Goal: Transaction & Acquisition: Purchase product/service

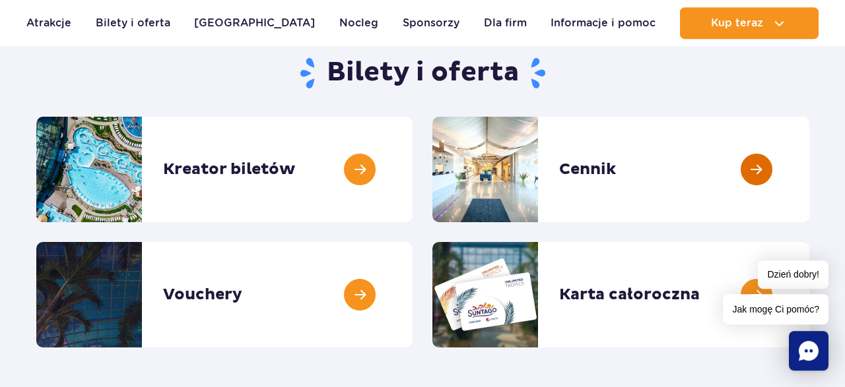
scroll to position [137, 0]
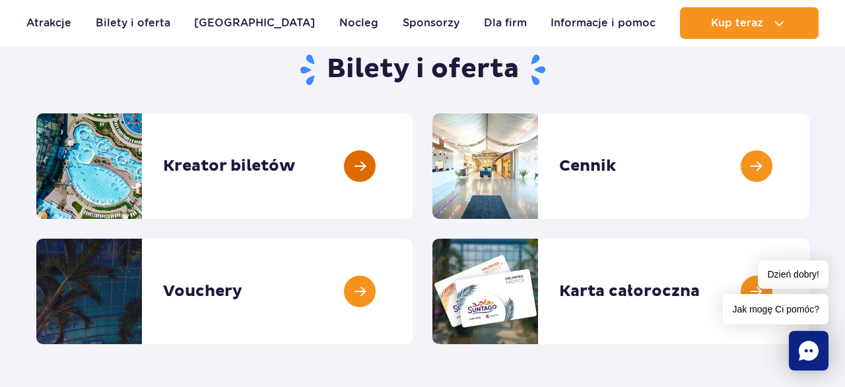
click at [413, 168] on link at bounding box center [413, 167] width 0 height 106
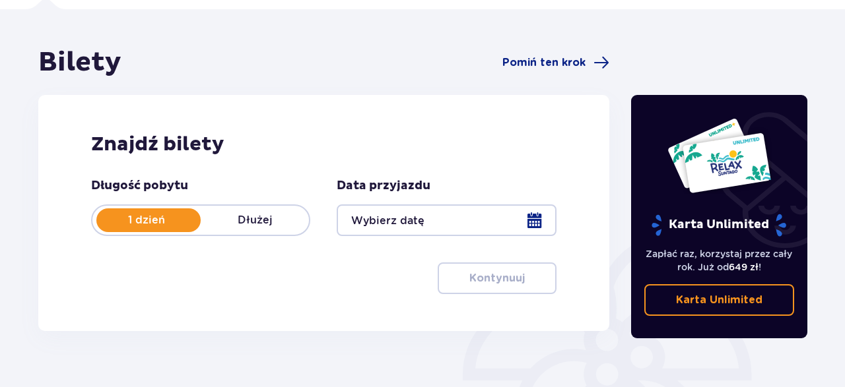
scroll to position [137, 0]
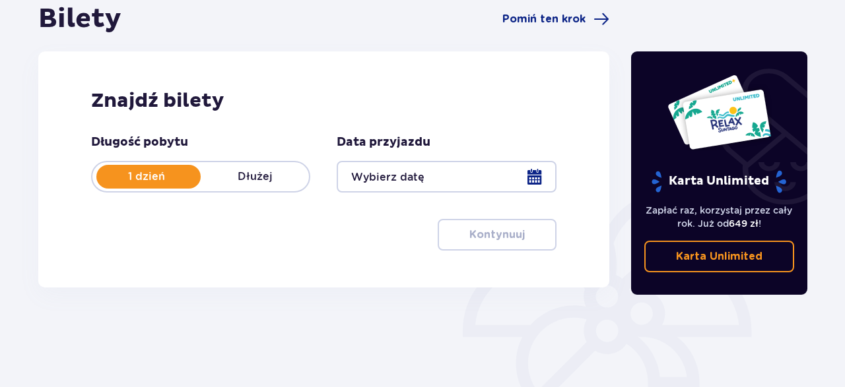
click at [529, 177] on div at bounding box center [446, 177] width 219 height 32
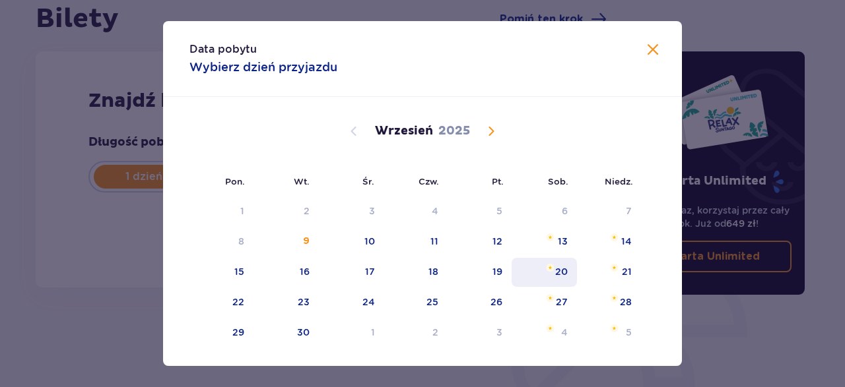
click at [562, 269] on div "20" at bounding box center [561, 271] width 13 height 13
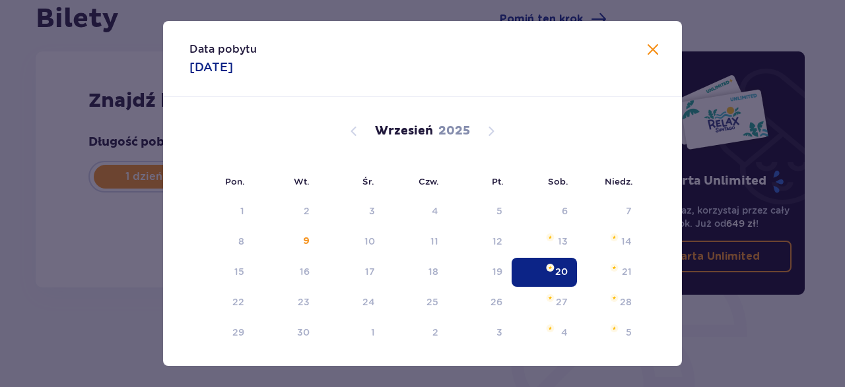
type input "20.09.25"
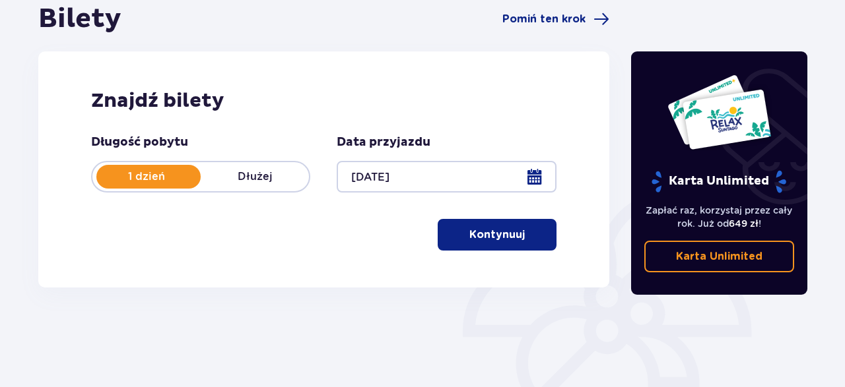
click at [522, 232] on span "button" at bounding box center [527, 235] width 16 height 16
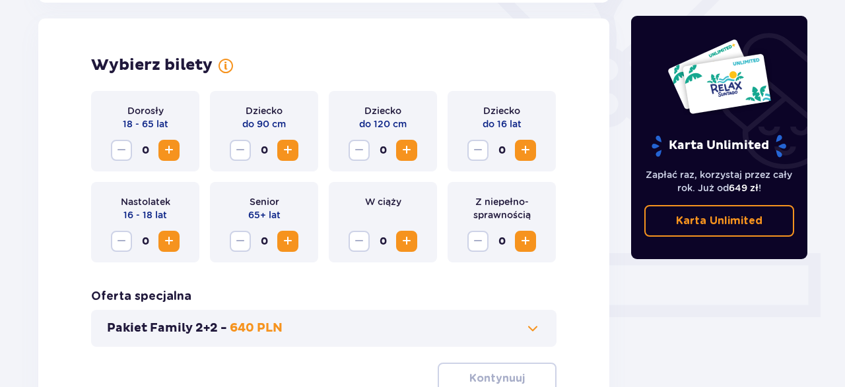
scroll to position [367, 0]
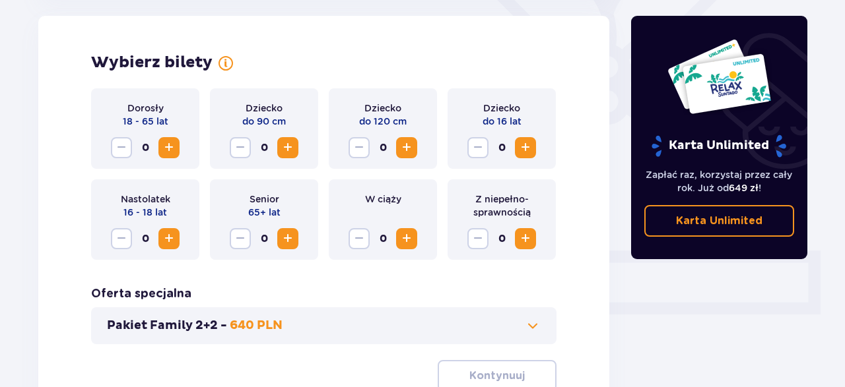
click at [174, 146] on span "Increase" at bounding box center [169, 148] width 16 height 16
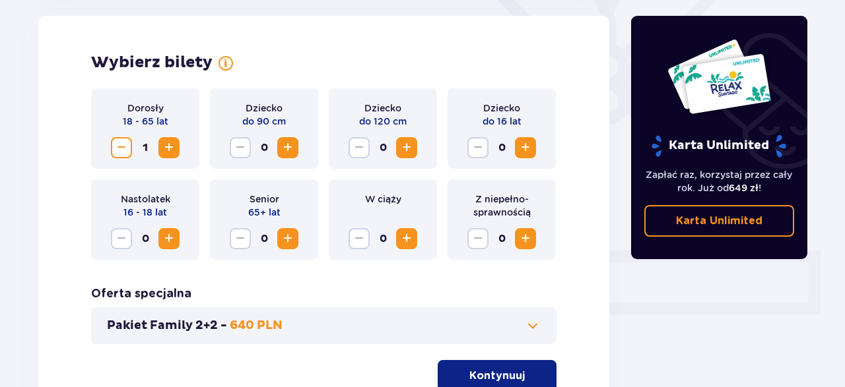
click at [174, 146] on span "Increase" at bounding box center [169, 148] width 16 height 16
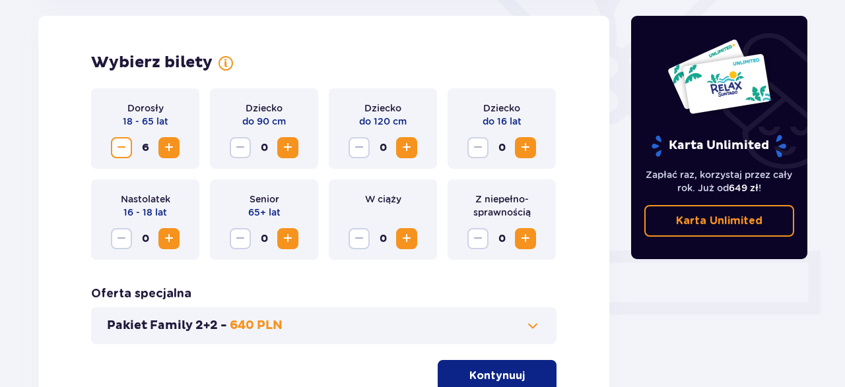
click at [525, 149] on span "Increase" at bounding box center [525, 148] width 16 height 16
click at [178, 240] on button "Increase" at bounding box center [168, 238] width 21 height 21
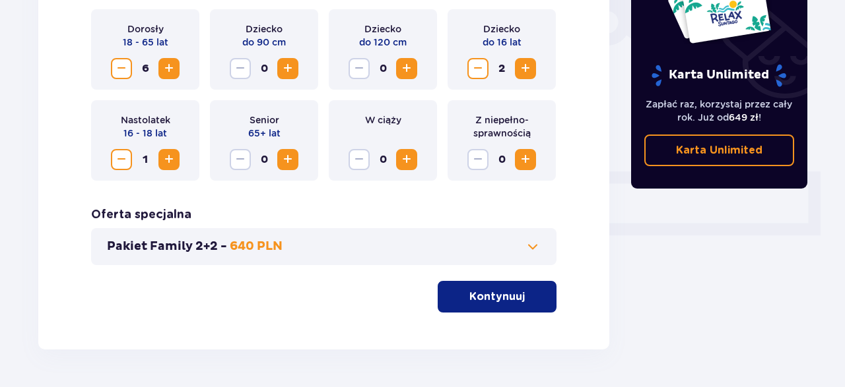
scroll to position [487, 0]
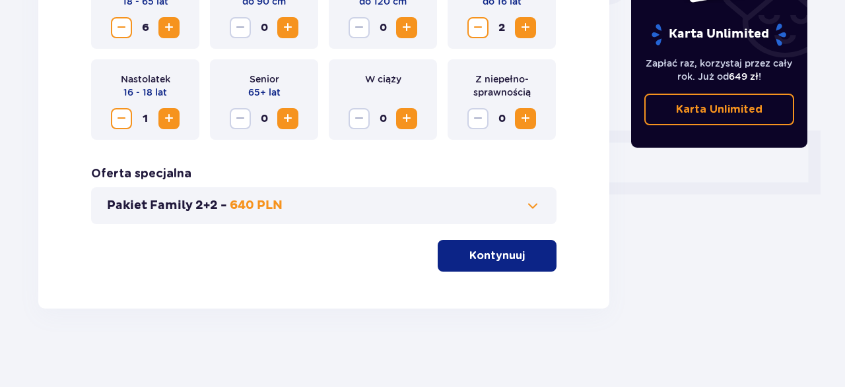
click at [494, 257] on p "Kontynuuj" at bounding box center [496, 256] width 55 height 15
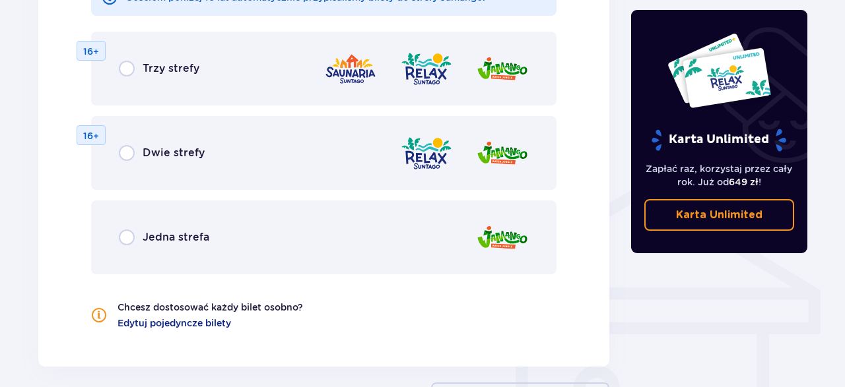
scroll to position [870, 0]
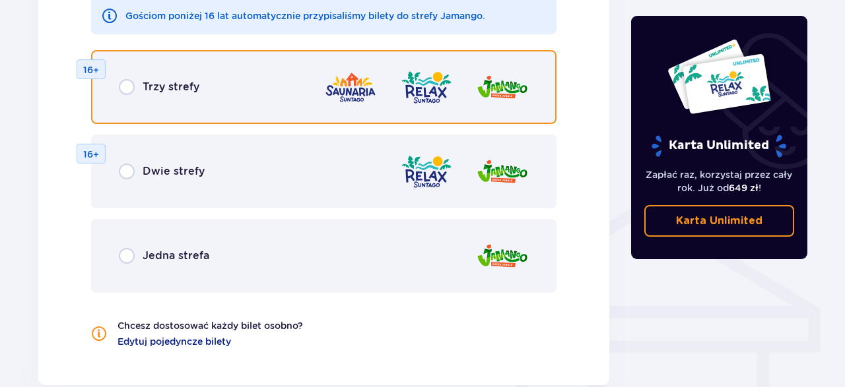
drag, startPoint x: 122, startPoint y: 90, endPoint x: 138, endPoint y: 112, distance: 26.9
click at [123, 92] on input "radio" at bounding box center [127, 87] width 16 height 16
radio input "true"
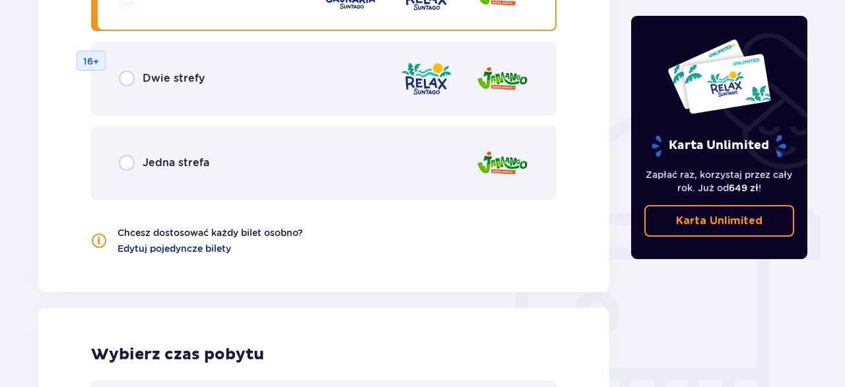
scroll to position [965, 0]
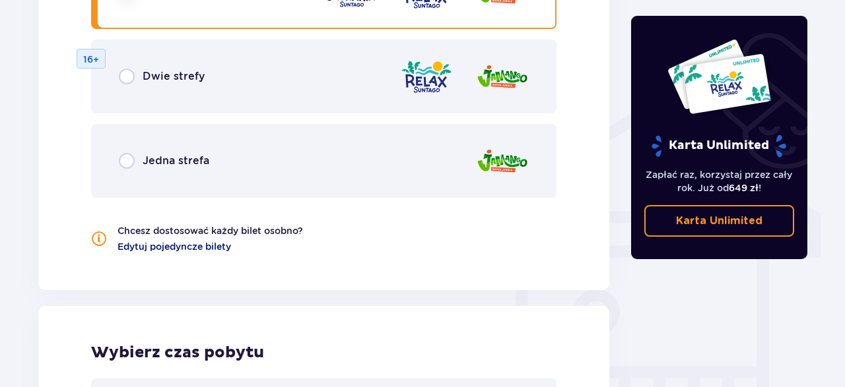
click at [137, 249] on span "Edytuj pojedyncze bilety" at bounding box center [174, 246] width 114 height 13
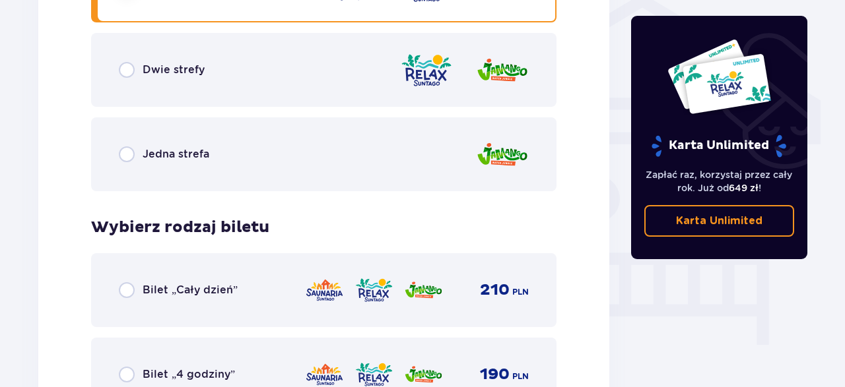
scroll to position [1145, 0]
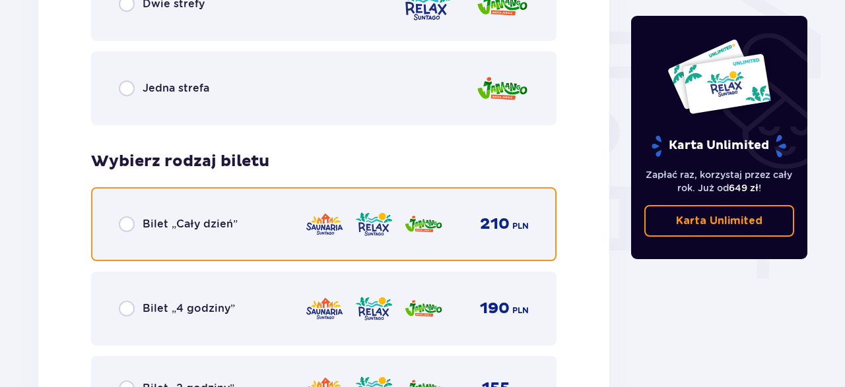
click at [134, 227] on input "radio" at bounding box center [127, 225] width 16 height 16
radio input "true"
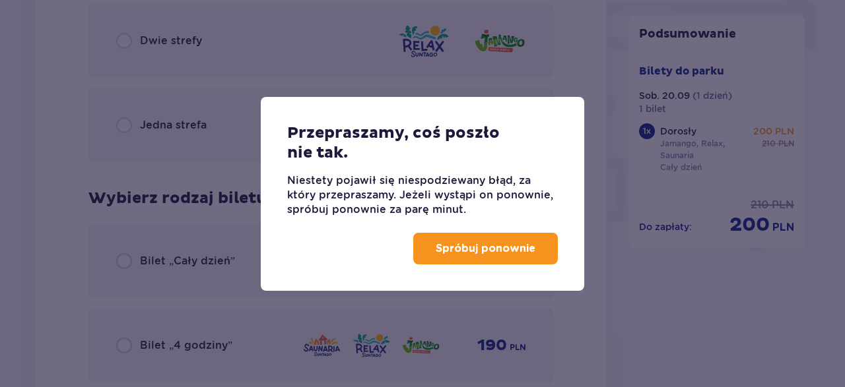
scroll to position [816, 0]
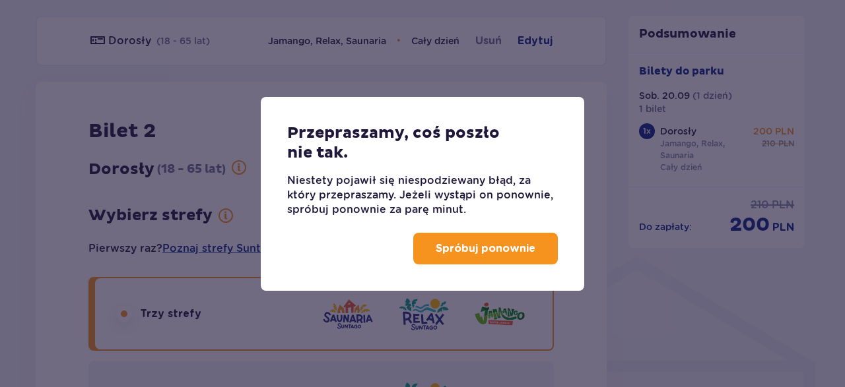
drag, startPoint x: 461, startPoint y: 246, endPoint x: 372, endPoint y: 255, distance: 89.6
click at [461, 247] on p "Spróbuj ponownie" at bounding box center [486, 249] width 100 height 15
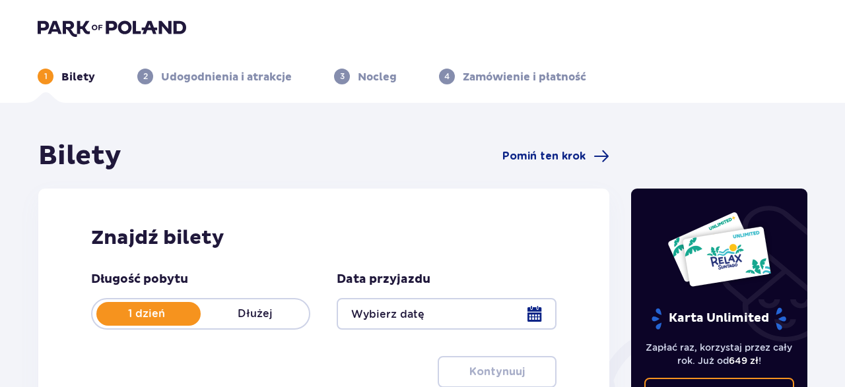
scroll to position [69, 0]
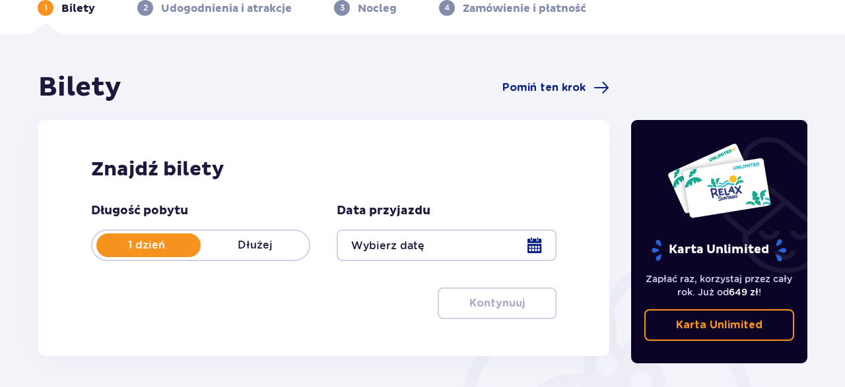
click at [542, 245] on div at bounding box center [446, 246] width 219 height 32
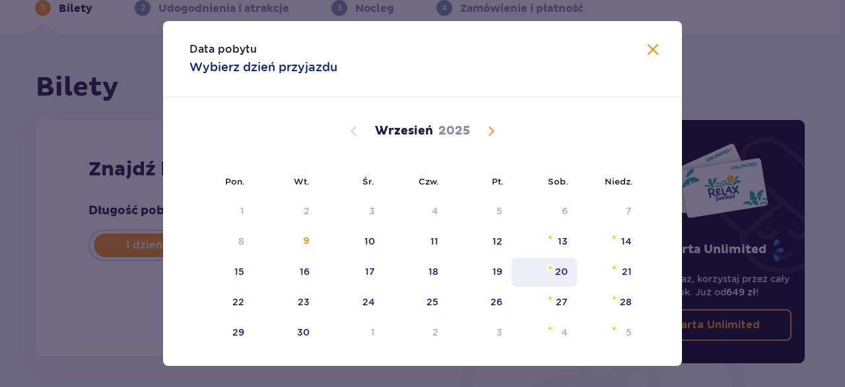
click at [555, 265] on div "20" at bounding box center [544, 272] width 65 height 29
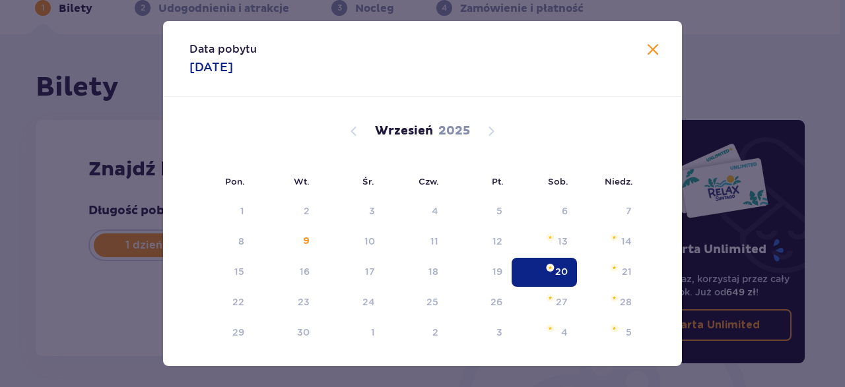
type input "[DATE]"
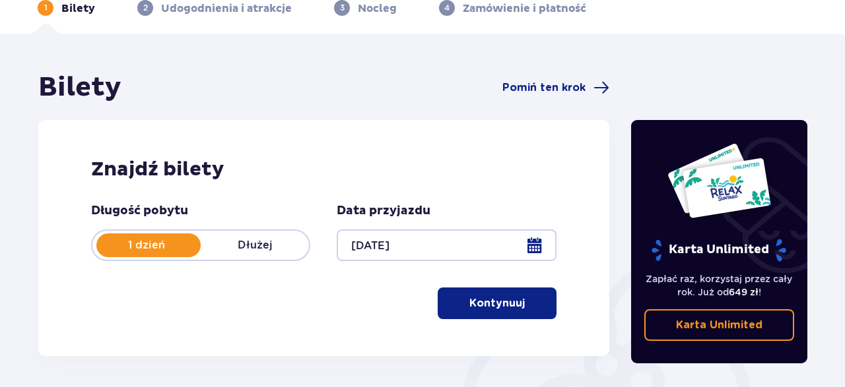
click at [500, 307] on p "Kontynuuj" at bounding box center [496, 303] width 55 height 15
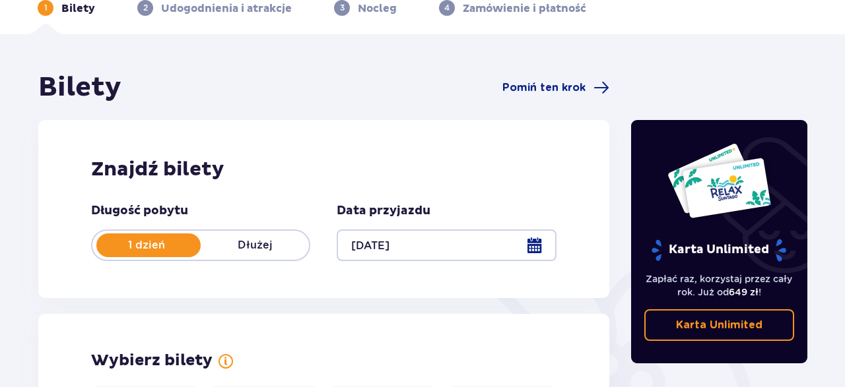
scroll to position [367, 0]
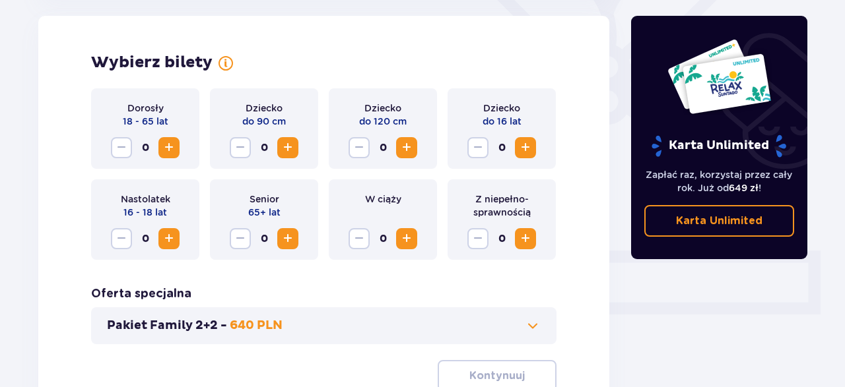
click at [169, 152] on span "Increase" at bounding box center [169, 148] width 16 height 16
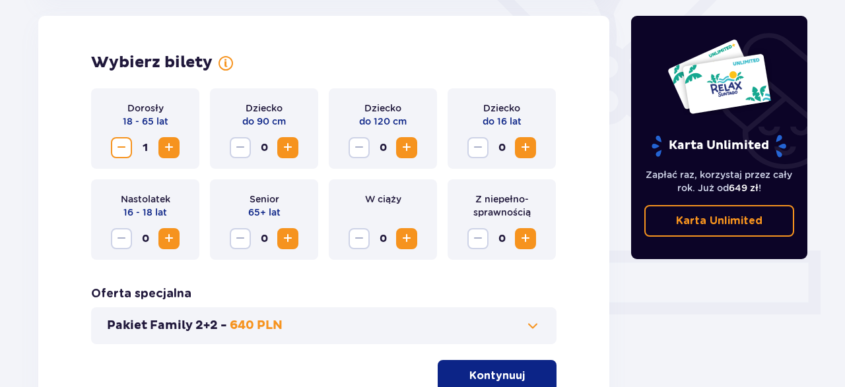
click at [169, 152] on span "Increase" at bounding box center [169, 148] width 16 height 16
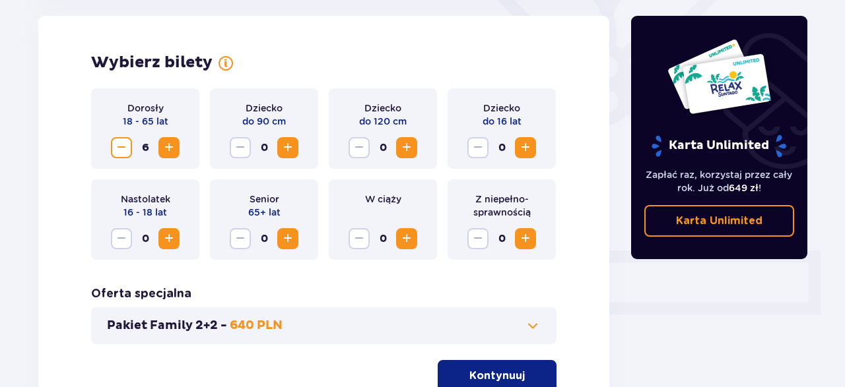
click at [529, 148] on span "Increase" at bounding box center [525, 148] width 16 height 16
click at [172, 236] on span "Increase" at bounding box center [169, 239] width 16 height 16
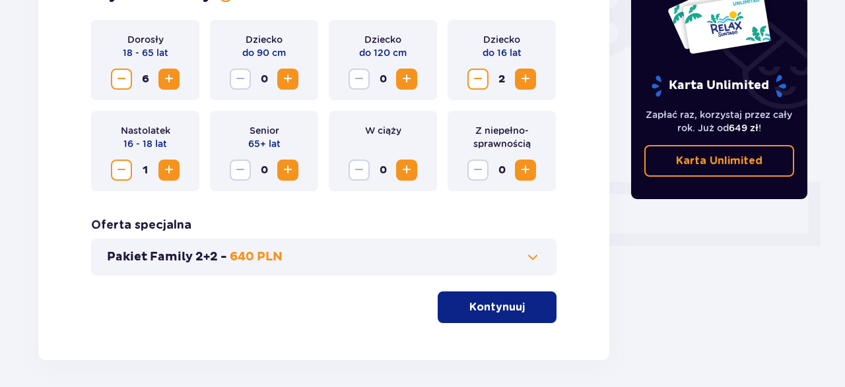
click at [477, 310] on p "Kontynuuj" at bounding box center [496, 307] width 55 height 15
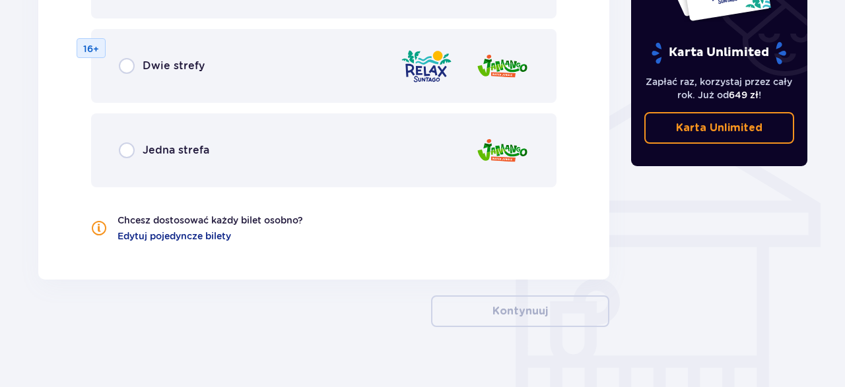
scroll to position [994, 0]
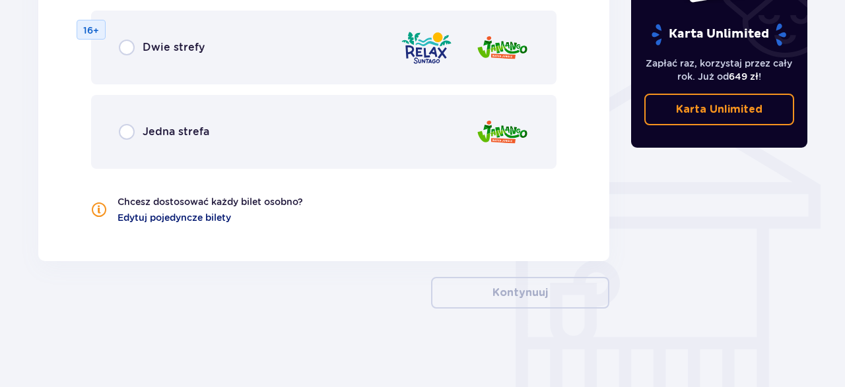
click at [168, 218] on span "Edytuj pojedyncze bilety" at bounding box center [174, 217] width 114 height 13
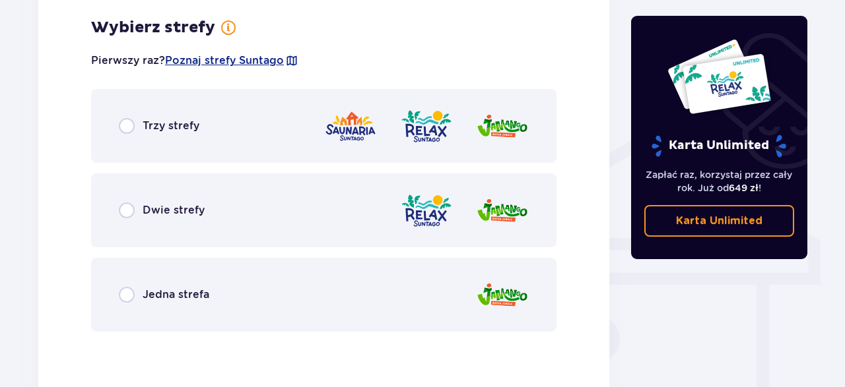
scroll to position [939, 0]
click at [211, 59] on span "Poznaj strefy Suntago" at bounding box center [224, 60] width 119 height 15
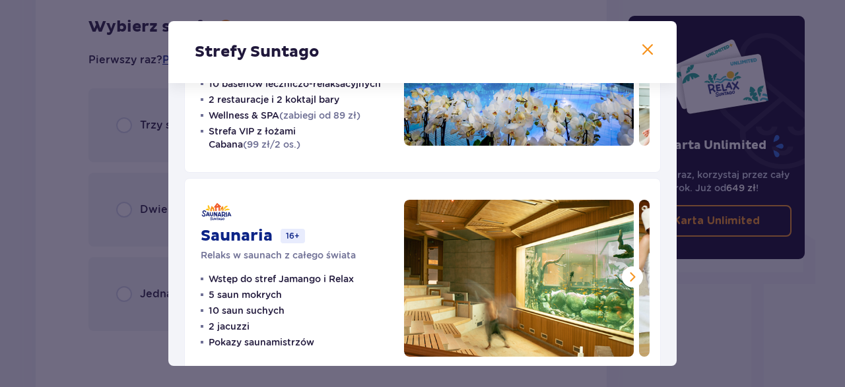
scroll to position [370, 0]
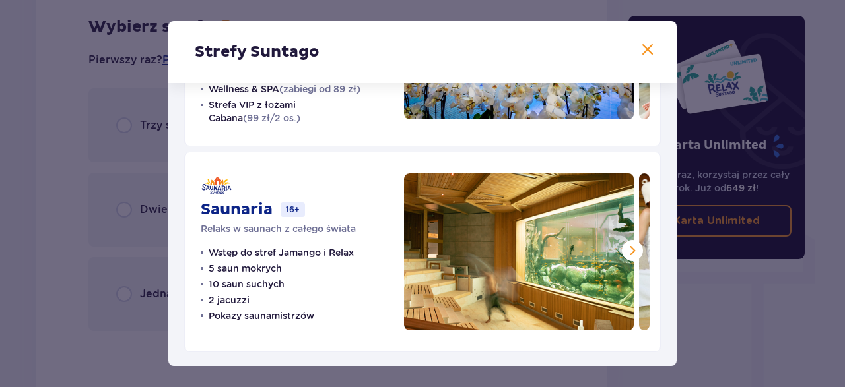
click at [653, 50] on span at bounding box center [648, 50] width 16 height 16
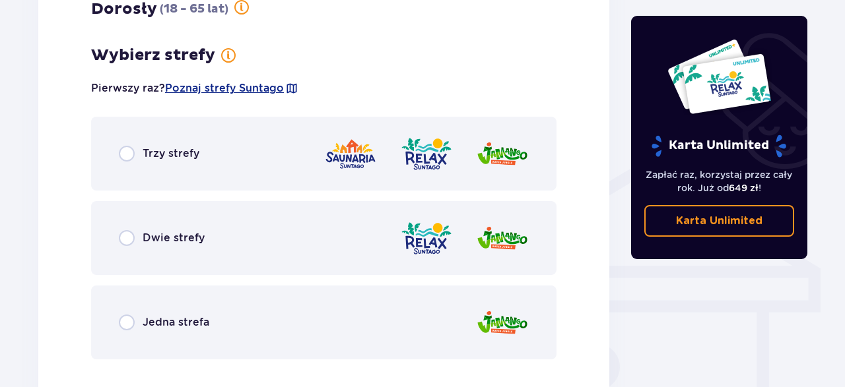
scroll to position [870, 0]
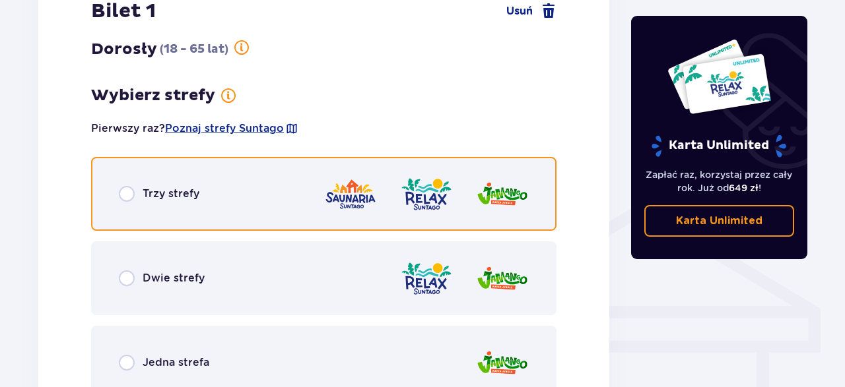
click at [129, 191] on input "radio" at bounding box center [127, 194] width 16 height 16
radio input "true"
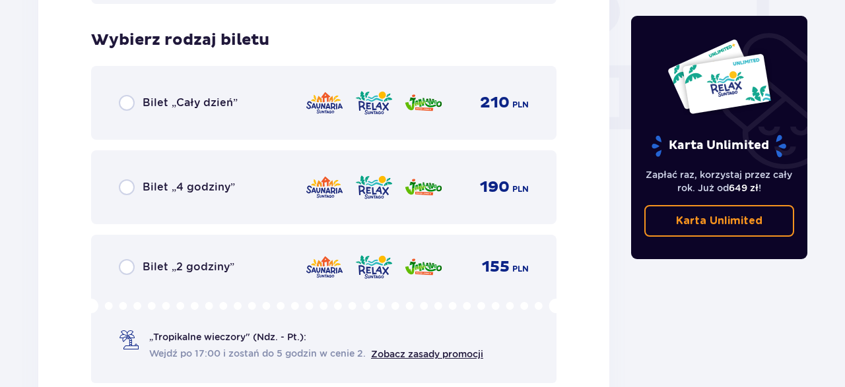
scroll to position [1281, 0]
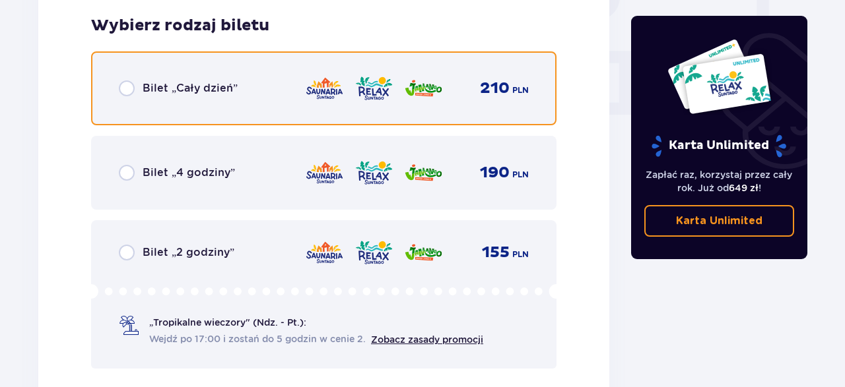
click at [128, 92] on input "radio" at bounding box center [127, 89] width 16 height 16
radio input "true"
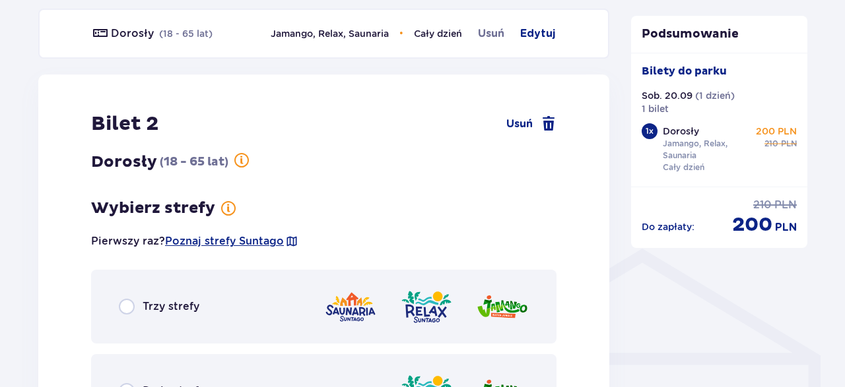
scroll to position [816, 0]
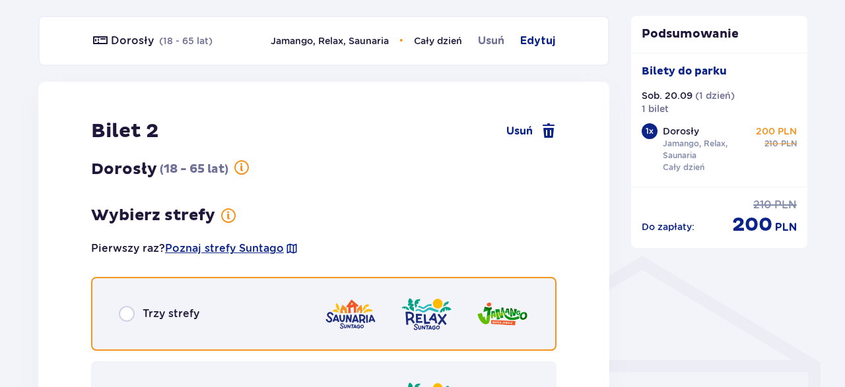
drag, startPoint x: 129, startPoint y: 312, endPoint x: 224, endPoint y: 272, distance: 103.8
click at [129, 314] on input "radio" at bounding box center [127, 314] width 16 height 16
radio input "true"
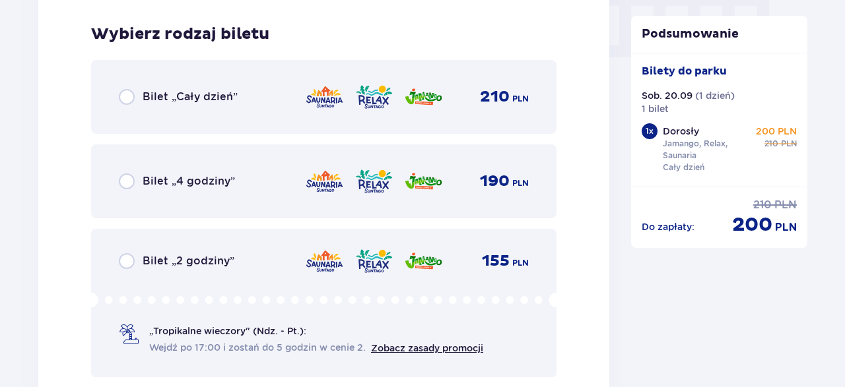
scroll to position [1347, 0]
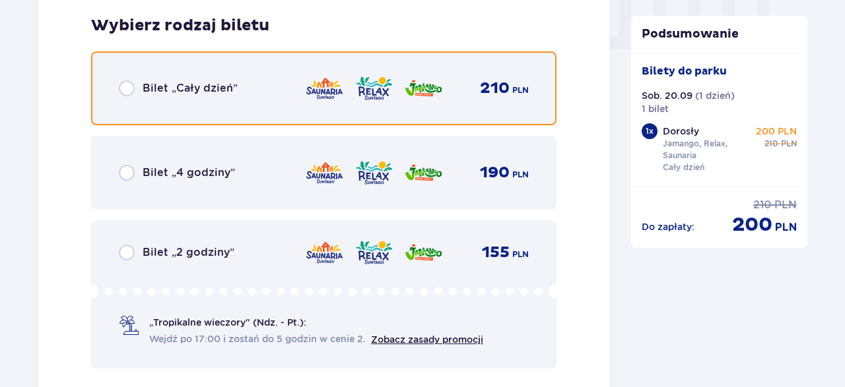
click at [125, 90] on input "radio" at bounding box center [127, 89] width 16 height 16
radio input "true"
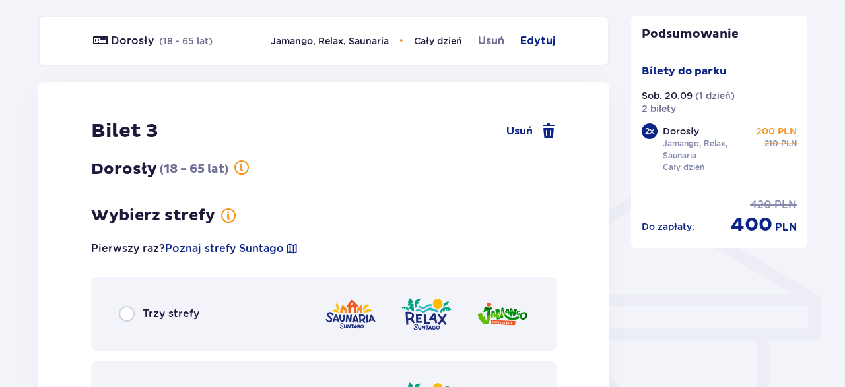
scroll to position [950, 0]
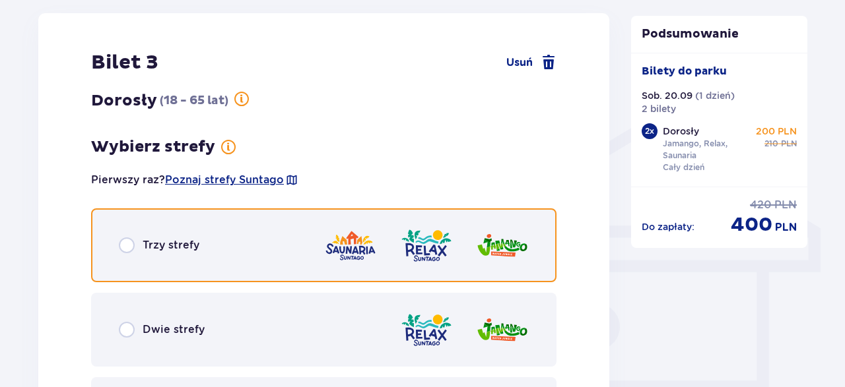
click at [125, 246] on input "radio" at bounding box center [127, 246] width 16 height 16
radio input "true"
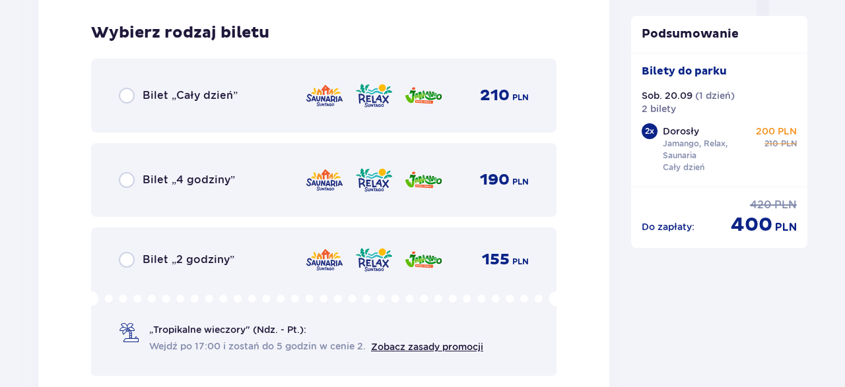
scroll to position [1413, 0]
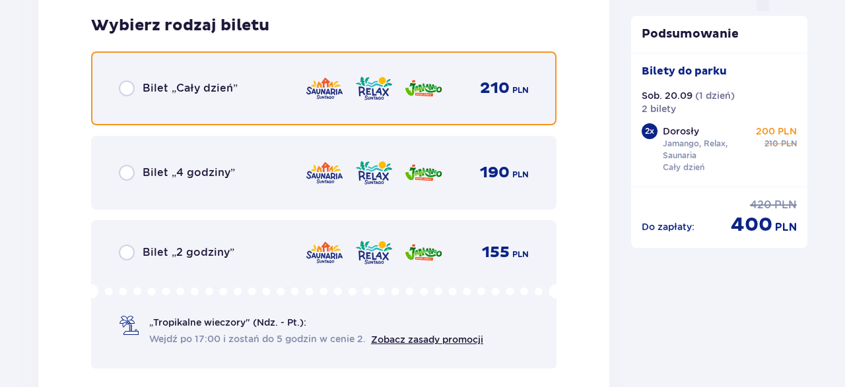
click at [126, 91] on input "radio" at bounding box center [127, 89] width 16 height 16
radio input "true"
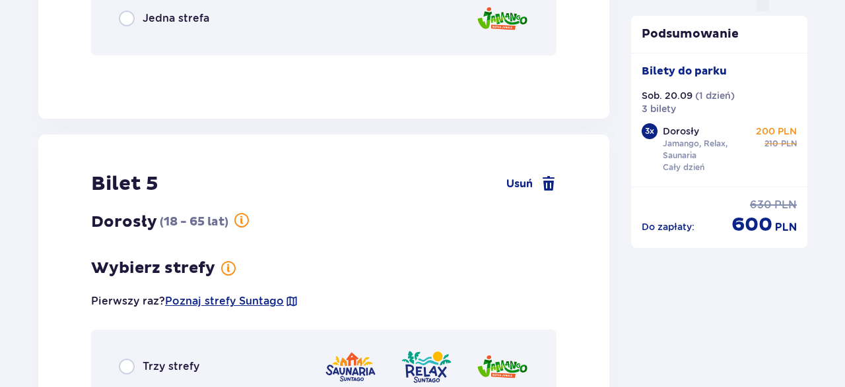
scroll to position [948, 0]
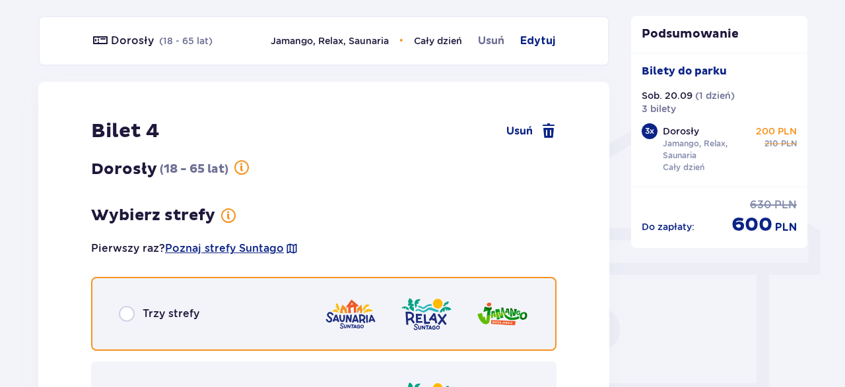
click at [125, 314] on input "radio" at bounding box center [127, 314] width 16 height 16
radio input "true"
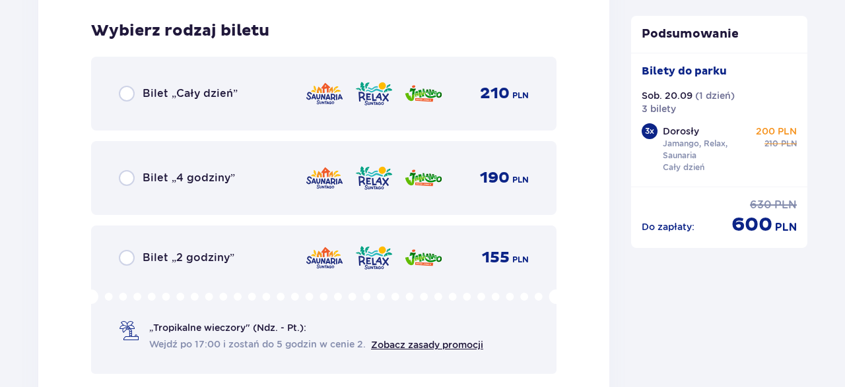
scroll to position [1479, 0]
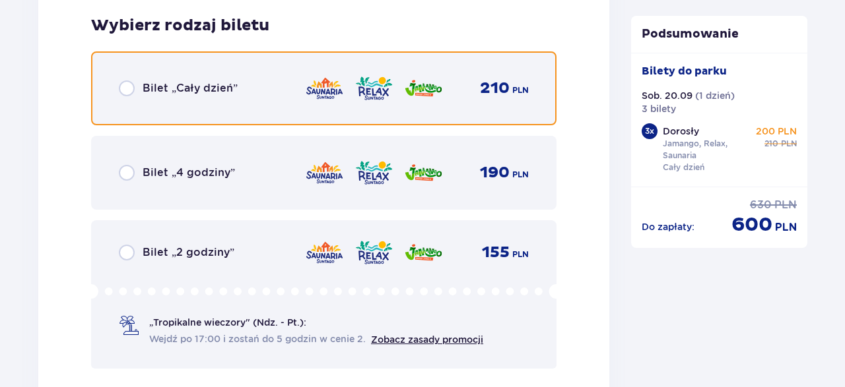
click at [130, 92] on input "radio" at bounding box center [127, 89] width 16 height 16
radio input "true"
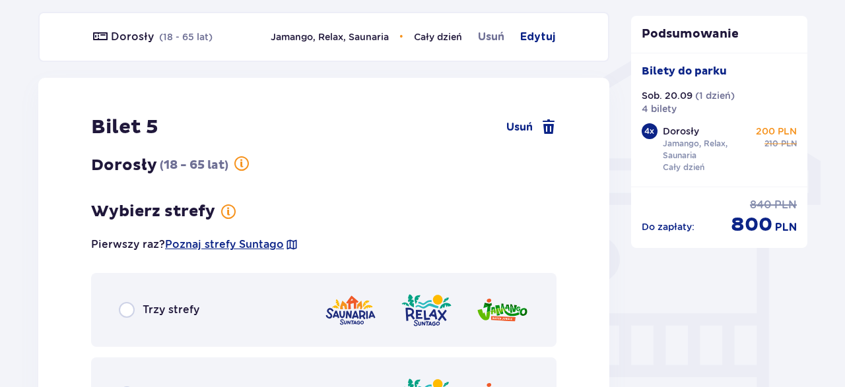
scroll to position [1014, 0]
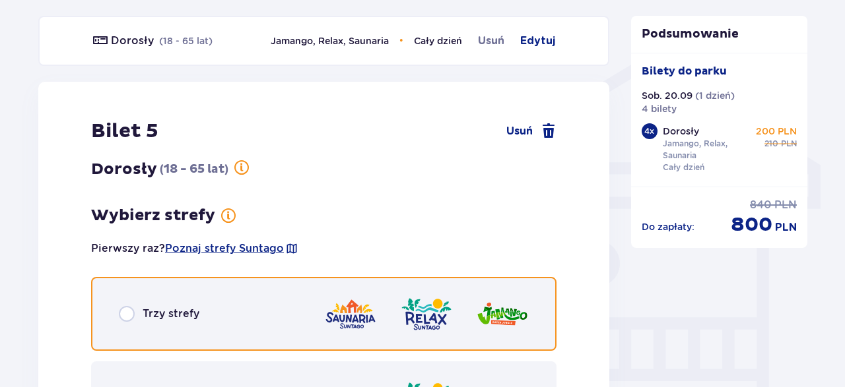
click at [123, 317] on input "radio" at bounding box center [127, 314] width 16 height 16
radio input "true"
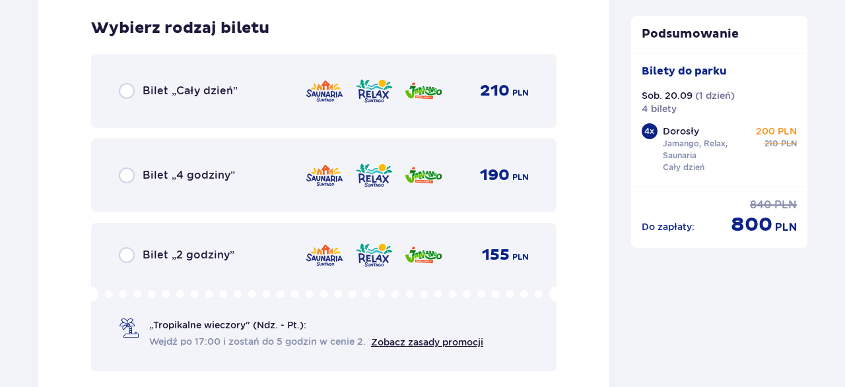
scroll to position [1545, 0]
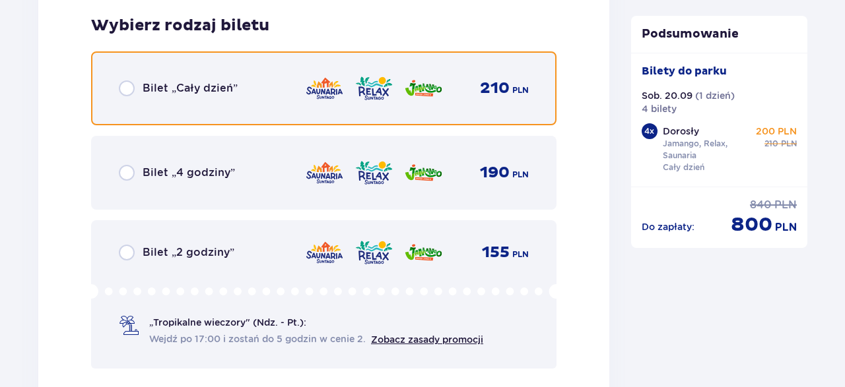
click at [123, 86] on input "radio" at bounding box center [127, 89] width 16 height 16
radio input "true"
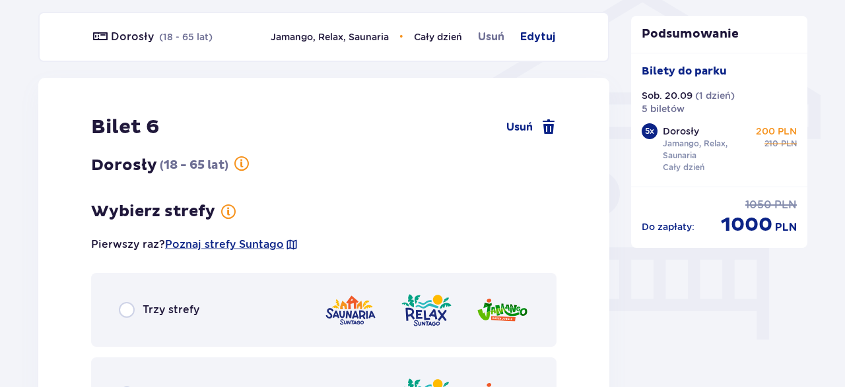
scroll to position [1080, 0]
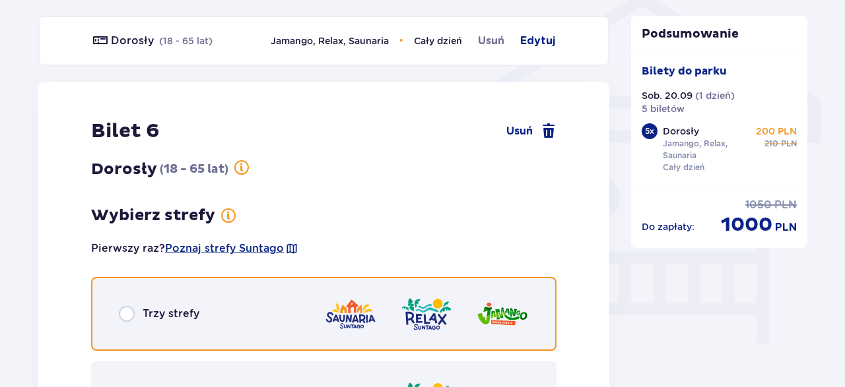
click at [126, 312] on input "radio" at bounding box center [127, 314] width 16 height 16
radio input "true"
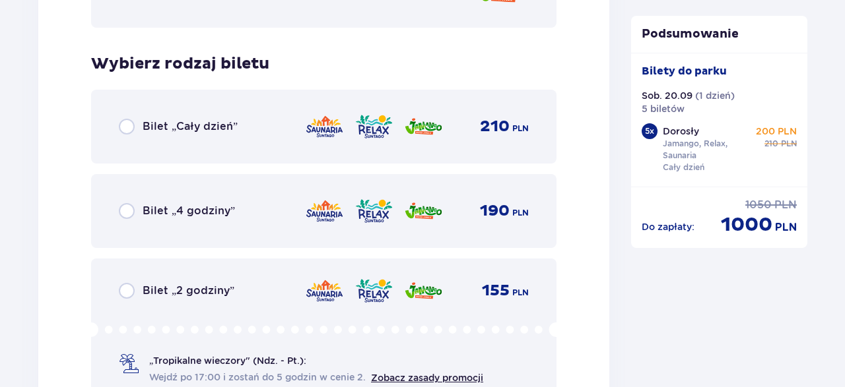
scroll to position [1611, 0]
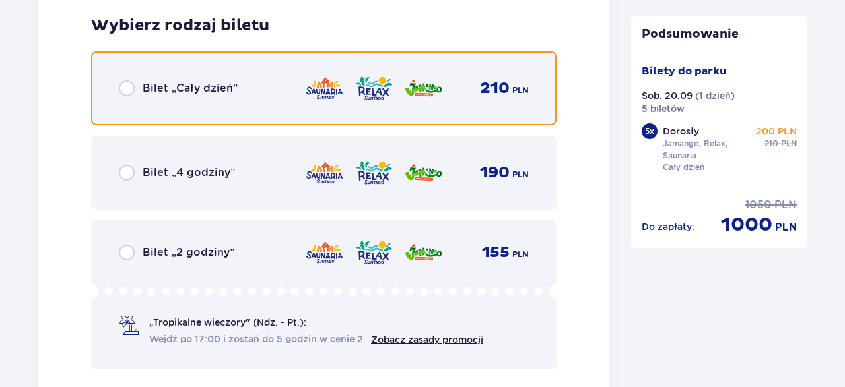
click at [130, 86] on input "radio" at bounding box center [127, 89] width 16 height 16
radio input "true"
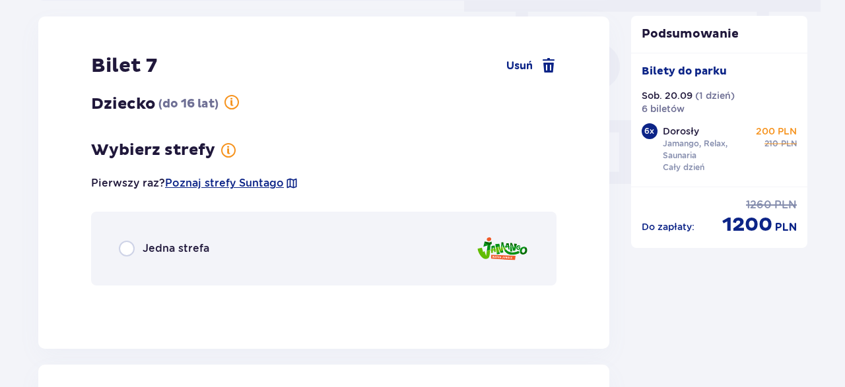
scroll to position [1215, 0]
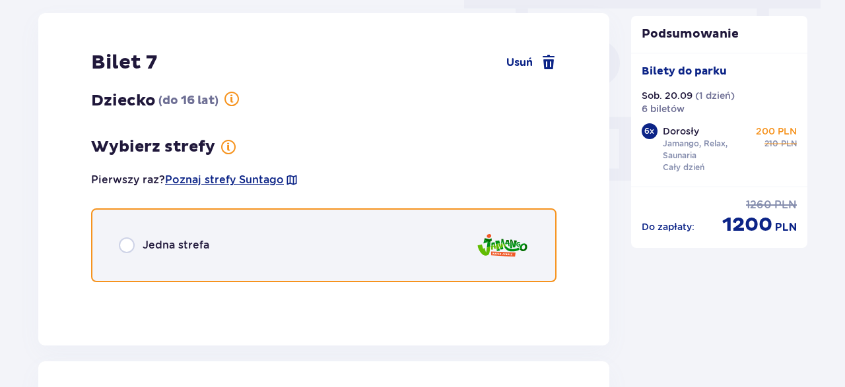
drag, startPoint x: 127, startPoint y: 242, endPoint x: 127, endPoint y: 271, distance: 29.1
click at [127, 242] on input "radio" at bounding box center [127, 246] width 16 height 16
radio input "true"
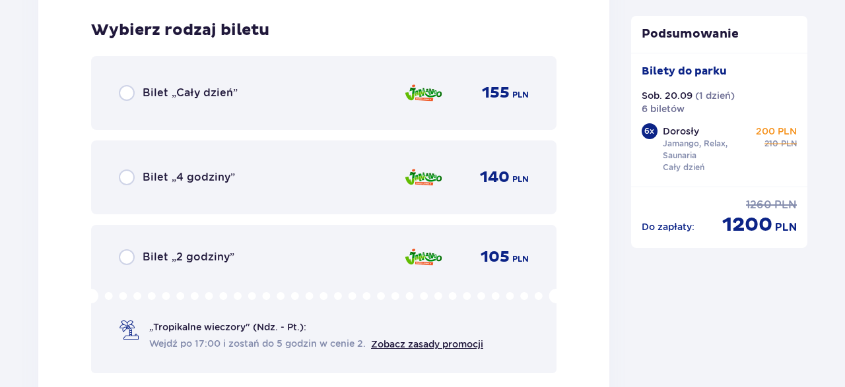
scroll to position [1508, 0]
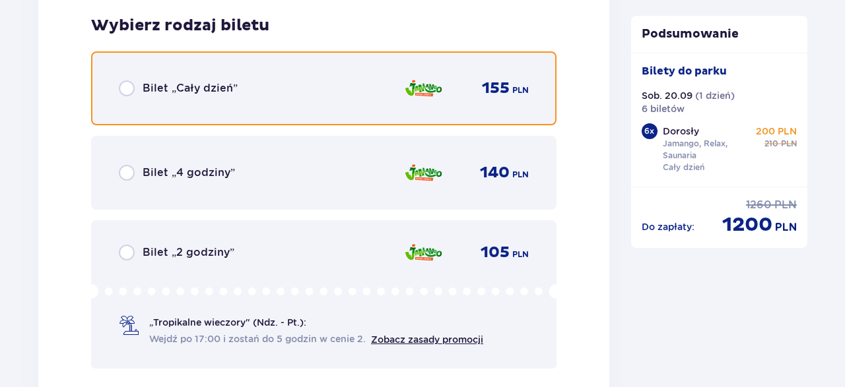
click at [128, 88] on input "radio" at bounding box center [127, 89] width 16 height 16
radio input "true"
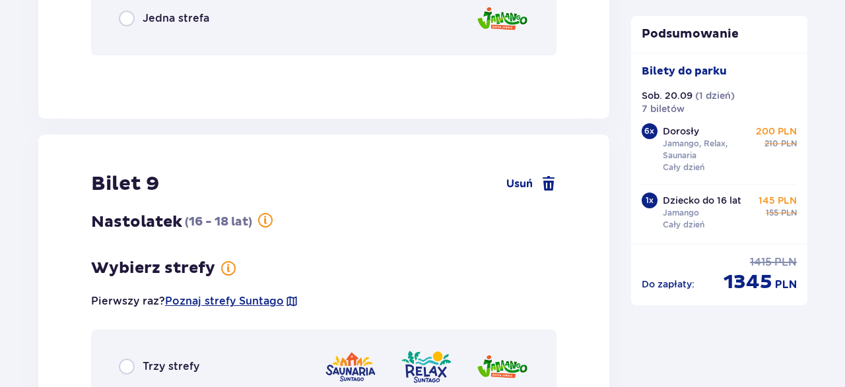
scroll to position [1212, 0]
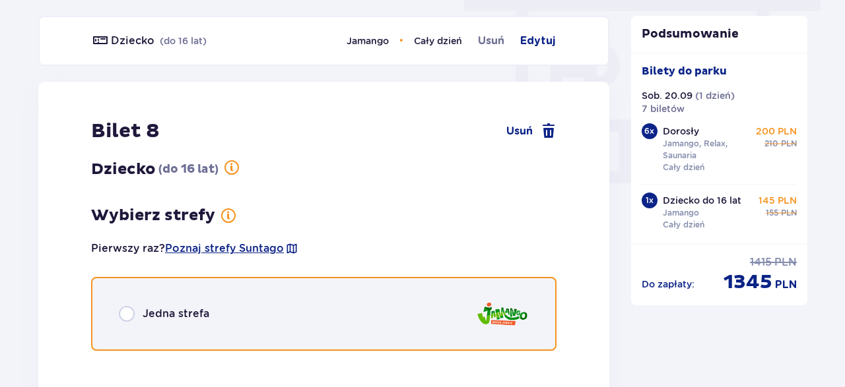
click at [129, 318] on input "radio" at bounding box center [127, 314] width 16 height 16
radio input "true"
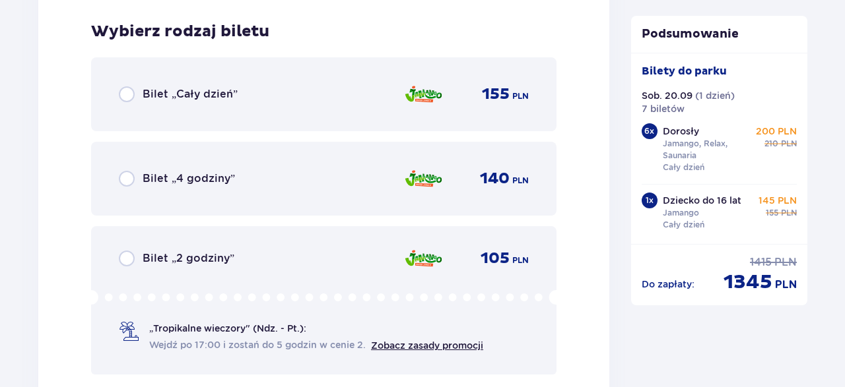
scroll to position [1574, 0]
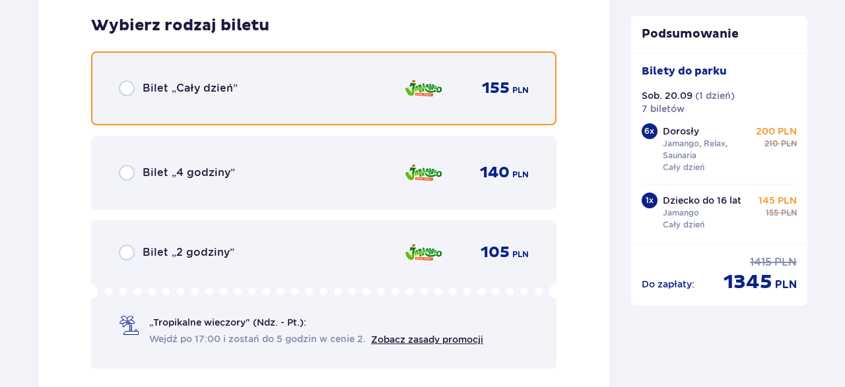
click at [132, 92] on input "radio" at bounding box center [127, 89] width 16 height 16
radio input "true"
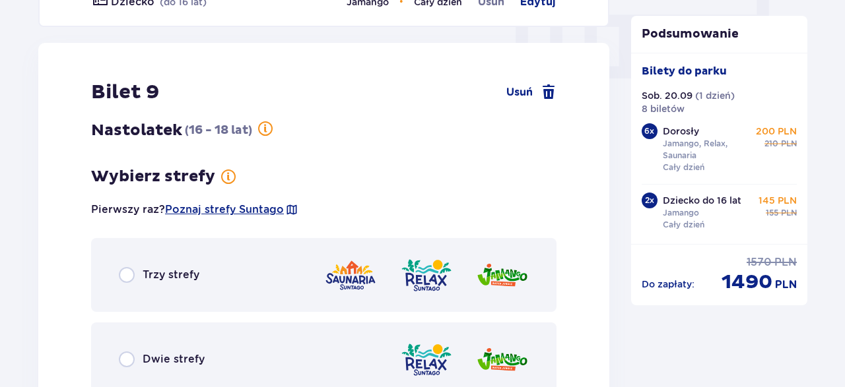
scroll to position [1347, 0]
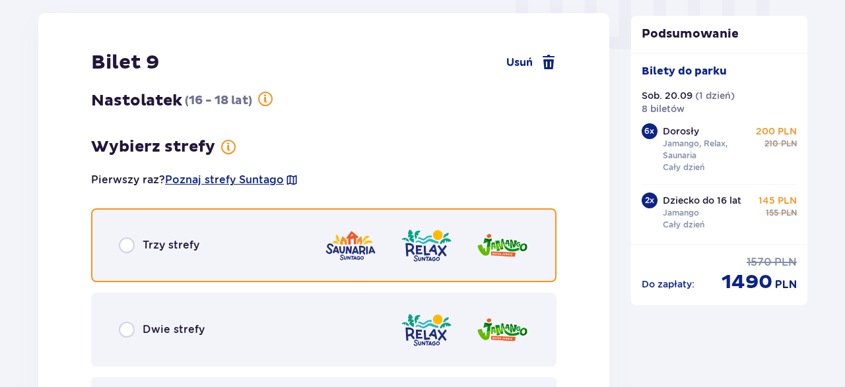
click at [127, 246] on input "radio" at bounding box center [127, 246] width 16 height 16
radio input "true"
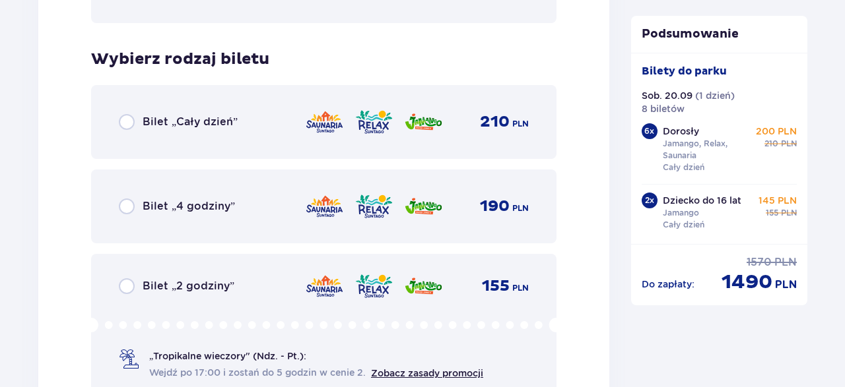
scroll to position [1809, 0]
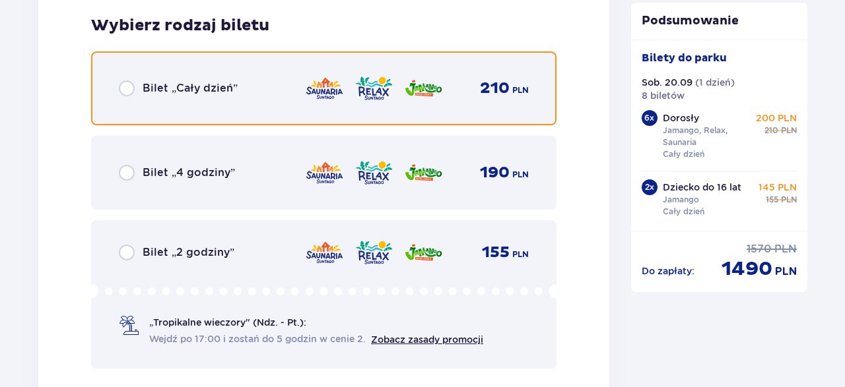
click at [123, 88] on input "radio" at bounding box center [127, 89] width 16 height 16
radio input "true"
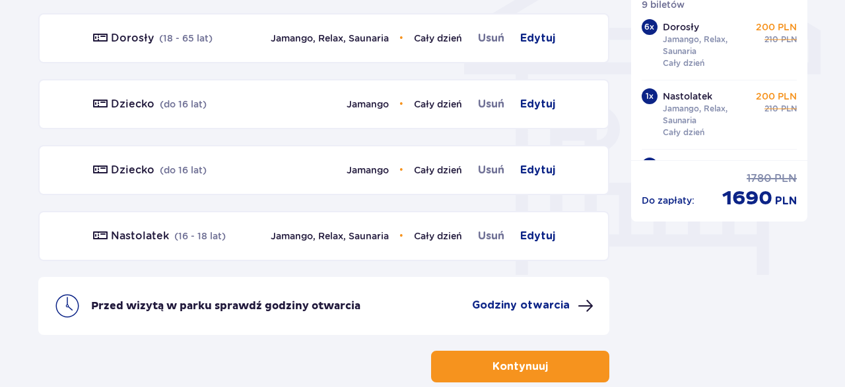
scroll to position [1212, 0]
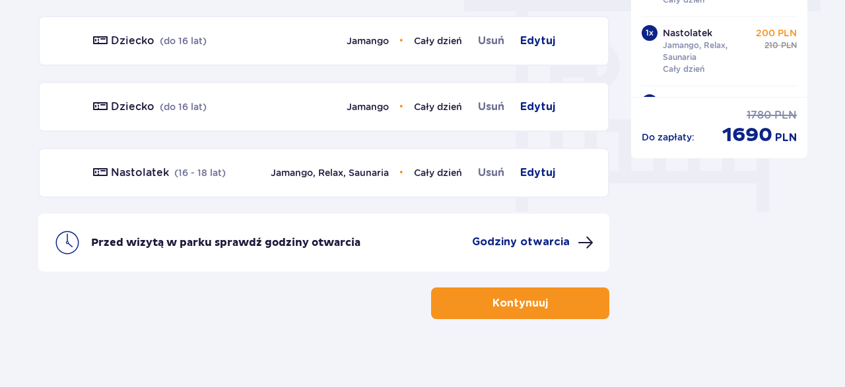
click at [512, 238] on p "Godziny otwarcia" at bounding box center [521, 242] width 98 height 15
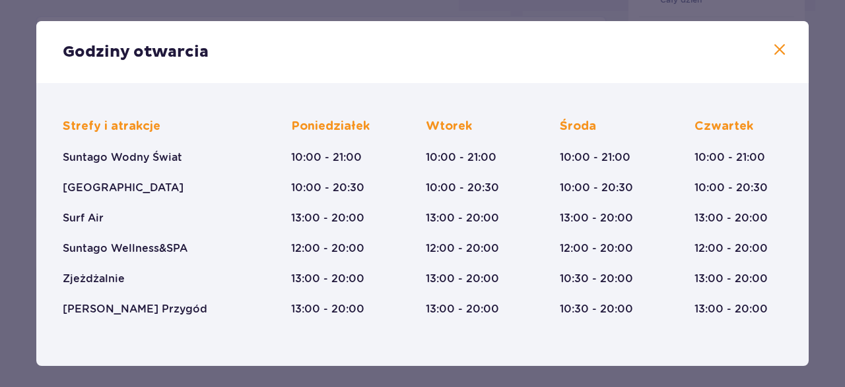
scroll to position [67, 0]
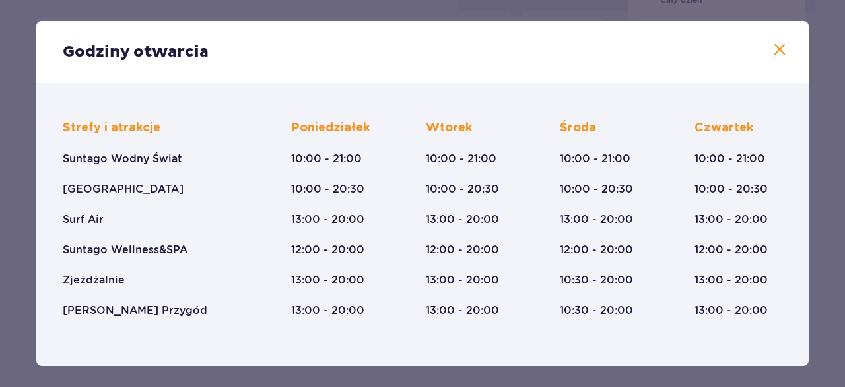
click at [779, 53] on span at bounding box center [780, 50] width 16 height 16
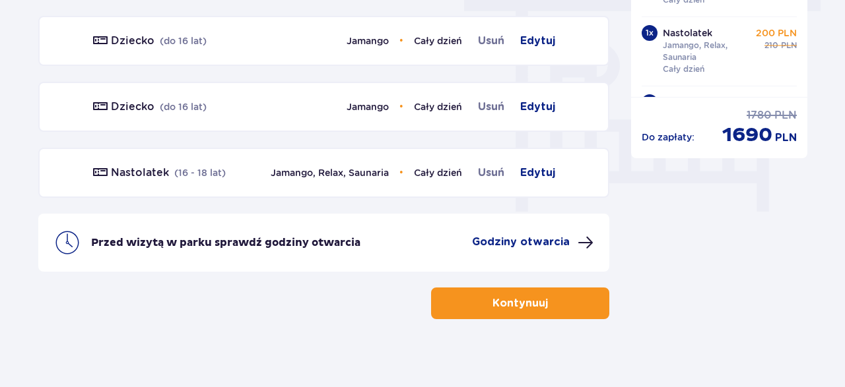
scroll to position [1212, 0]
click at [497, 300] on p "Kontynuuj" at bounding box center [519, 303] width 55 height 15
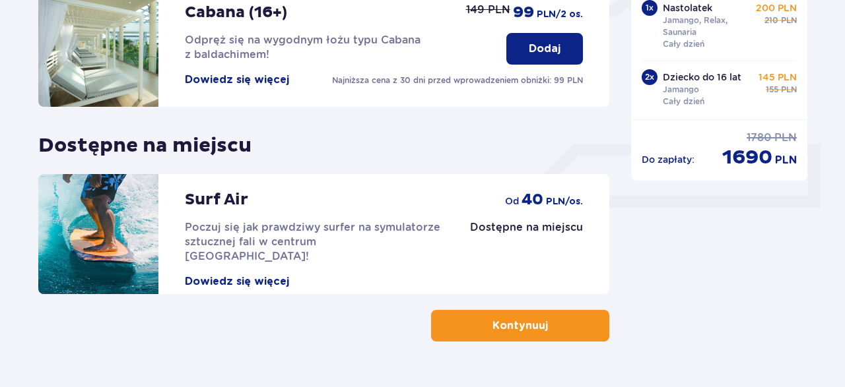
scroll to position [507, 0]
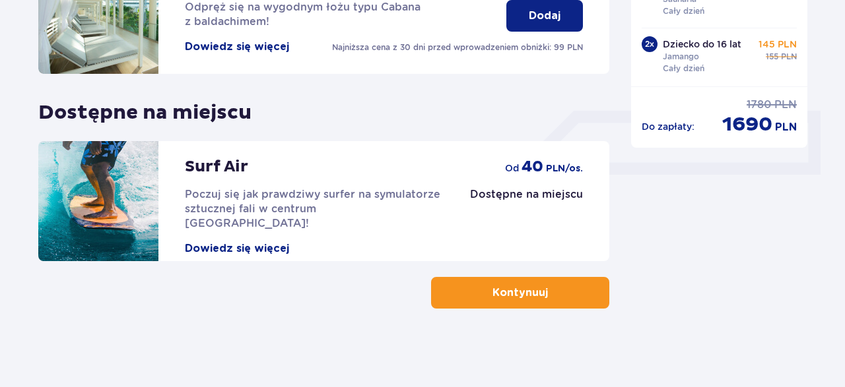
click at [508, 294] on p "Kontynuuj" at bounding box center [519, 293] width 55 height 15
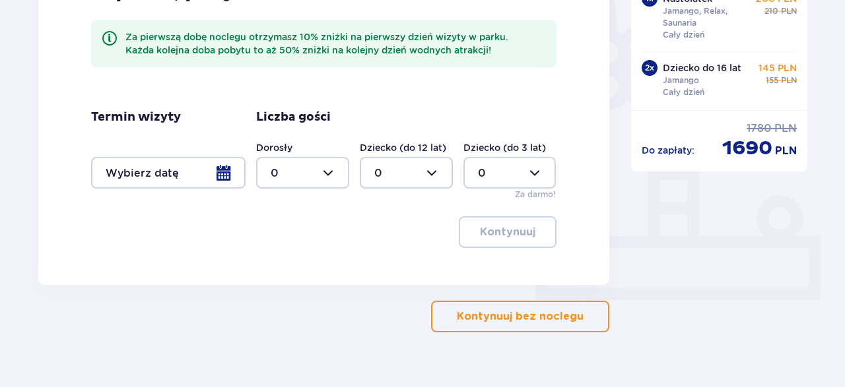
scroll to position [405, 0]
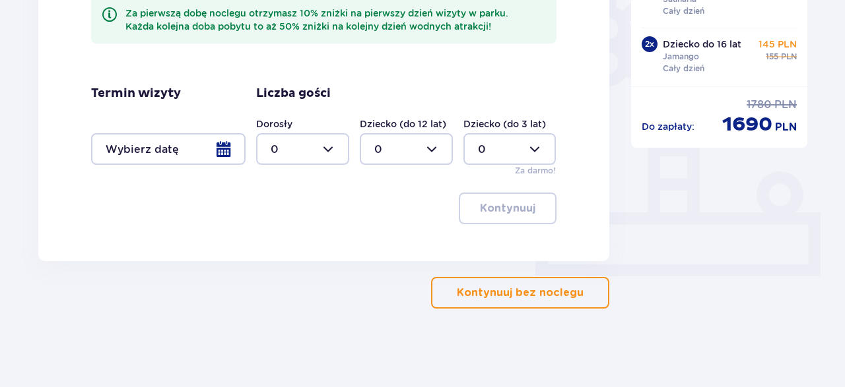
click at [554, 292] on p "Kontynuuj bez noclegu" at bounding box center [520, 293] width 127 height 15
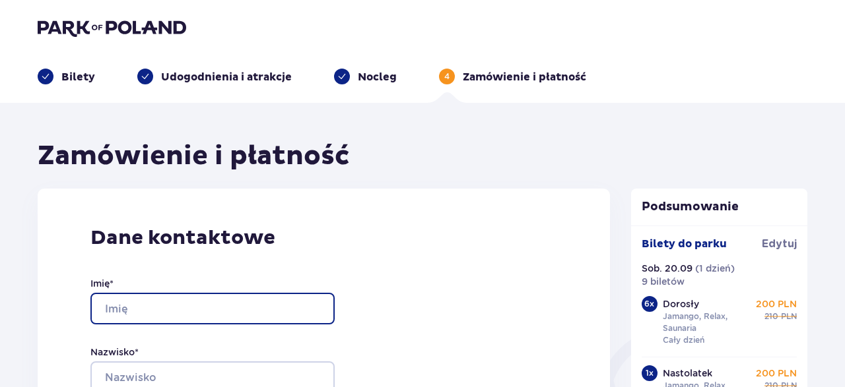
click at [213, 300] on input "Imię *" at bounding box center [212, 309] width 244 height 32
type input "Monika"
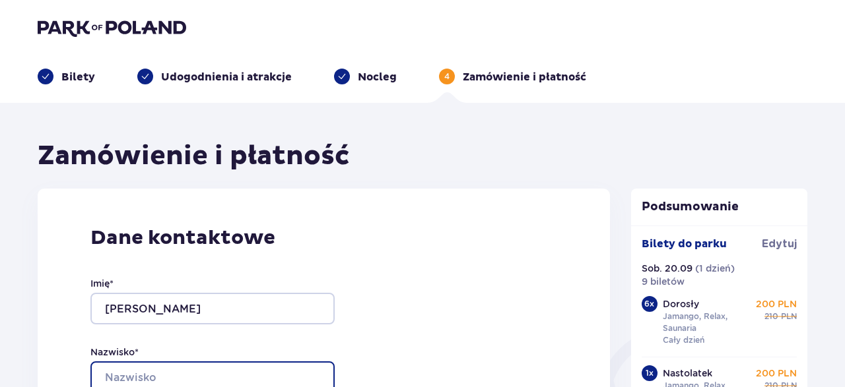
type input "Zielonka"
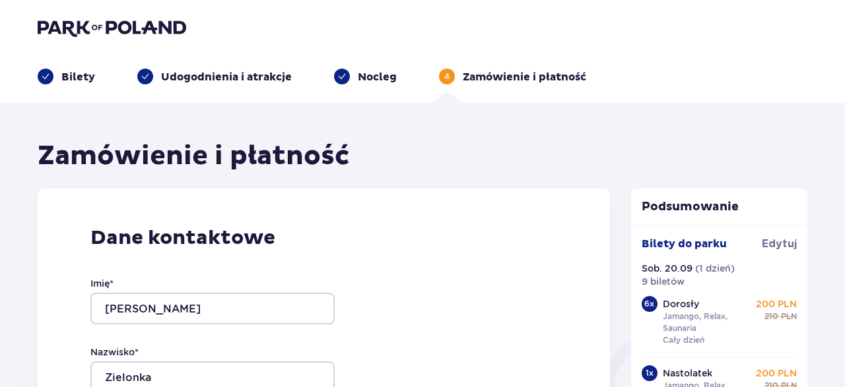
type input "emvet.gabinet@gmail.com"
type input "+48605237934"
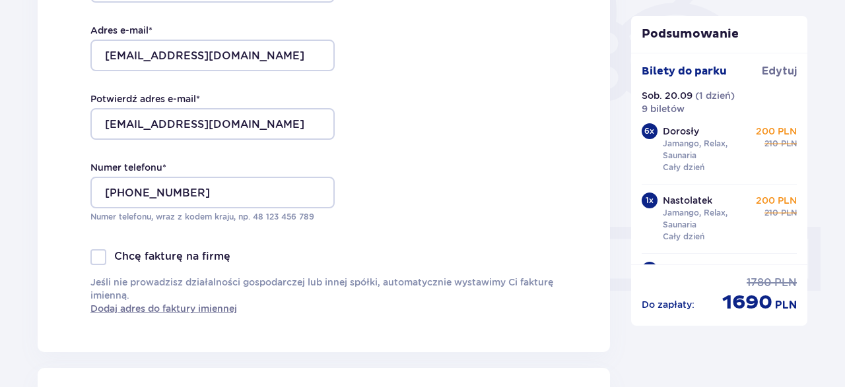
scroll to position [412, 0]
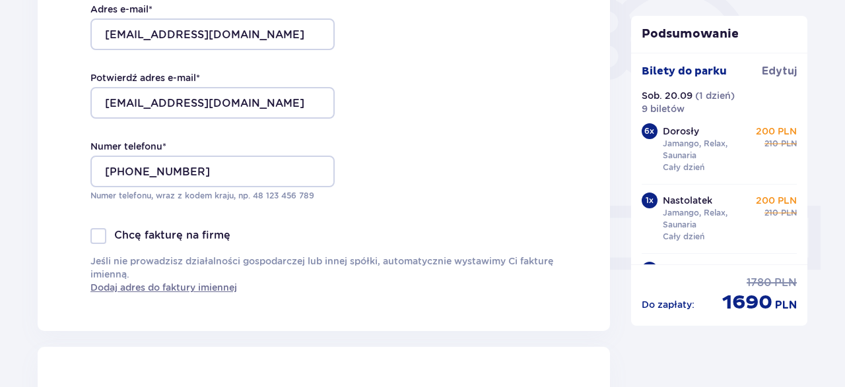
click at [100, 235] on div at bounding box center [98, 236] width 16 height 16
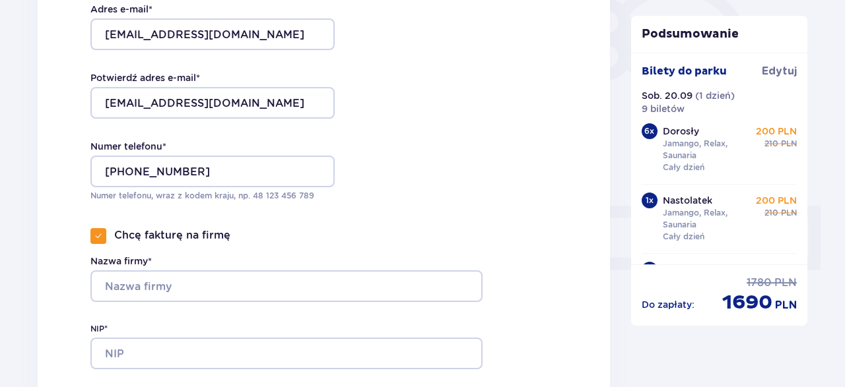
checkbox input "true"
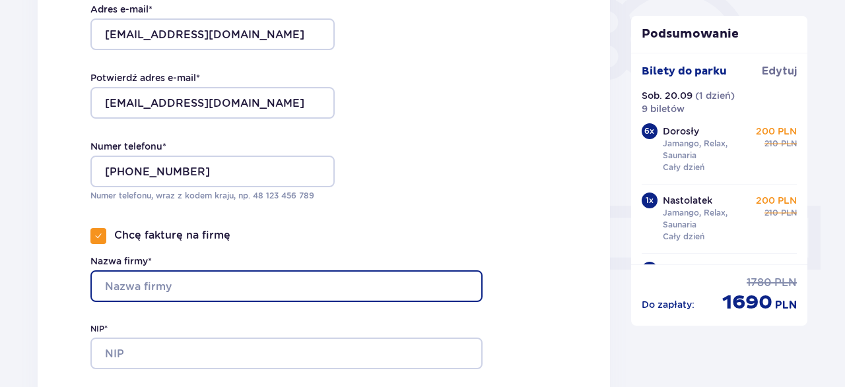
click at [201, 289] on input "Nazwa firmy*" at bounding box center [286, 287] width 392 height 32
click at [202, 291] on input "Pol-Drew Społka zo.o." at bounding box center [286, 287] width 392 height 32
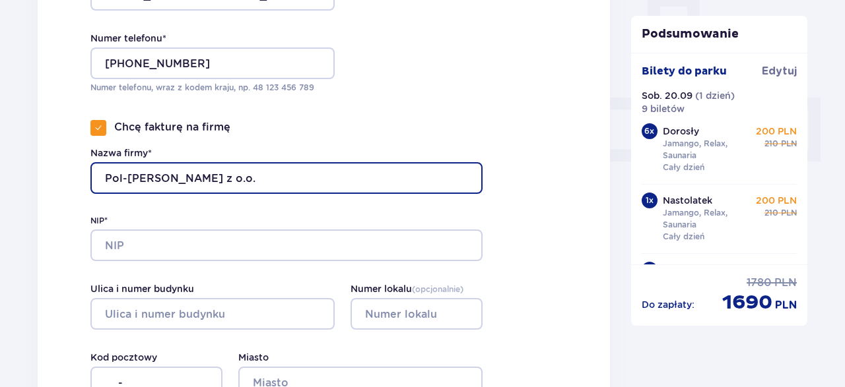
scroll to position [549, 0]
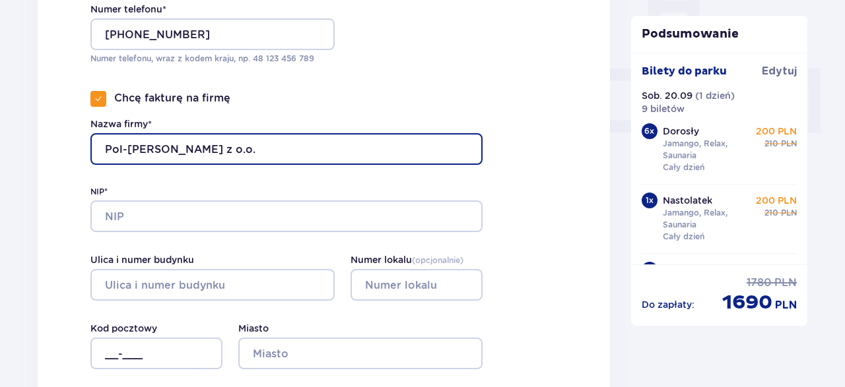
type input "Pol-Drew Społka z o.o."
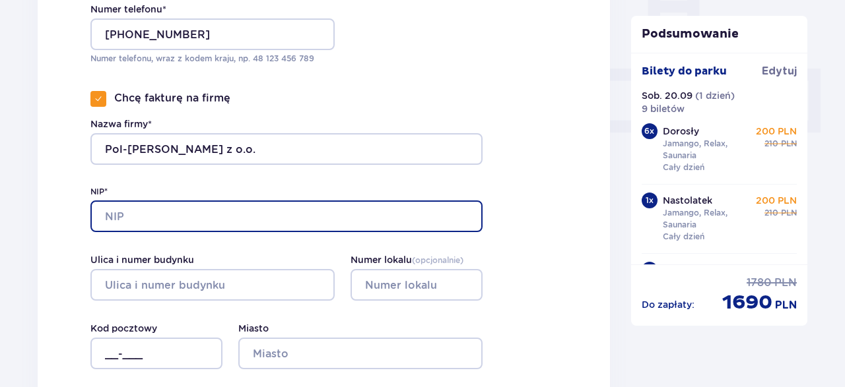
click at [175, 213] on input "NIP*" at bounding box center [286, 217] width 392 height 32
type input "6112722486"
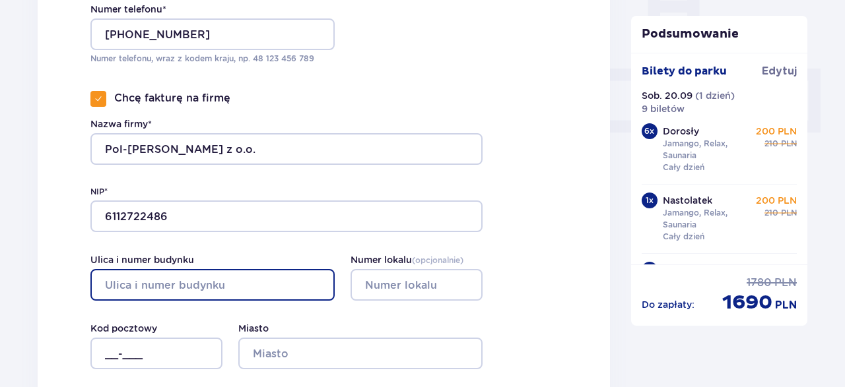
click at [261, 283] on input "Ulica i numer budynku" at bounding box center [212, 285] width 244 height 32
type input "Świerkowa"
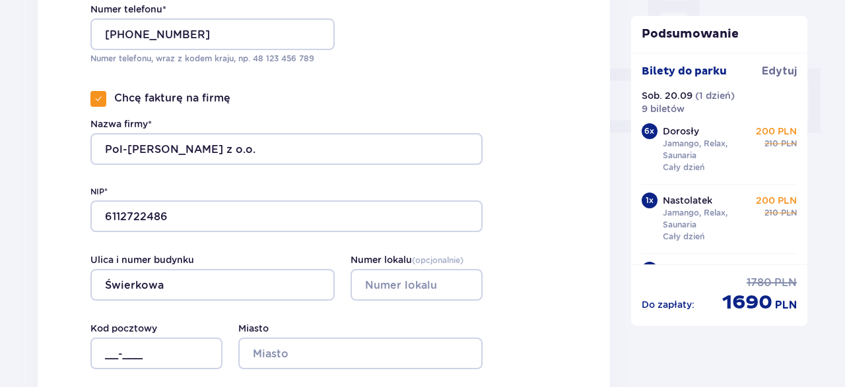
click at [412, 302] on div "Ulica i numer budynku Świerkowa Numer lokalu ( opcjonalnie ) Miasto Kod pocztow…" at bounding box center [286, 300] width 392 height 137
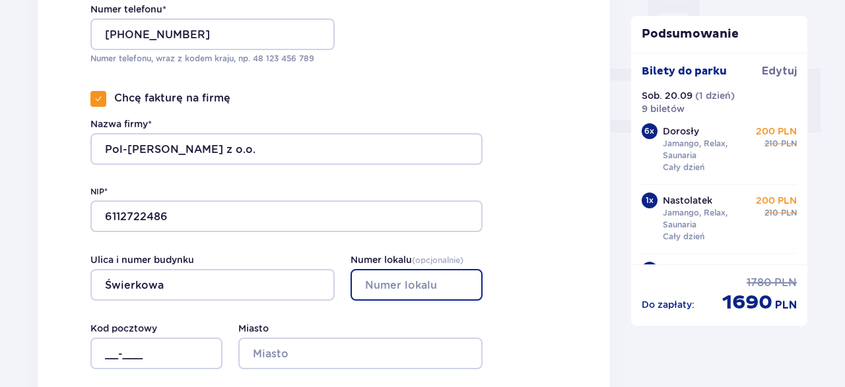
click at [412, 293] on input "Numer lokalu ( opcjonalnie )" at bounding box center [416, 285] width 132 height 32
type input "18"
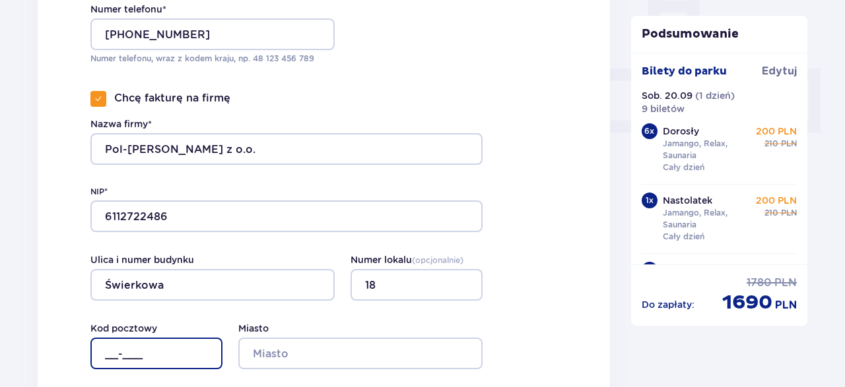
click at [108, 366] on input "__-___" at bounding box center [156, 354] width 132 height 32
type input "58-560"
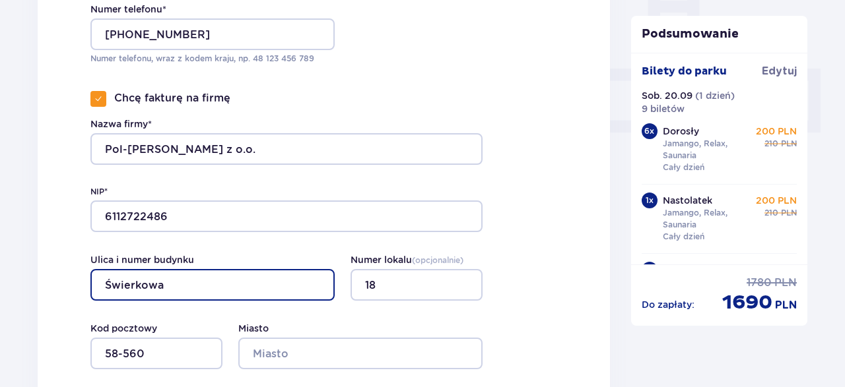
drag, startPoint x: 170, startPoint y: 281, endPoint x: 105, endPoint y: 292, distance: 65.7
click at [105, 292] on input "Świerkowa" at bounding box center [212, 285] width 244 height 32
click at [172, 281] on input "Świerkowa" at bounding box center [212, 285] width 244 height 32
drag, startPoint x: 184, startPoint y: 281, endPoint x: 80, endPoint y: 287, distance: 104.5
click at [90, 287] on input "Świerkowa" at bounding box center [212, 285] width 244 height 32
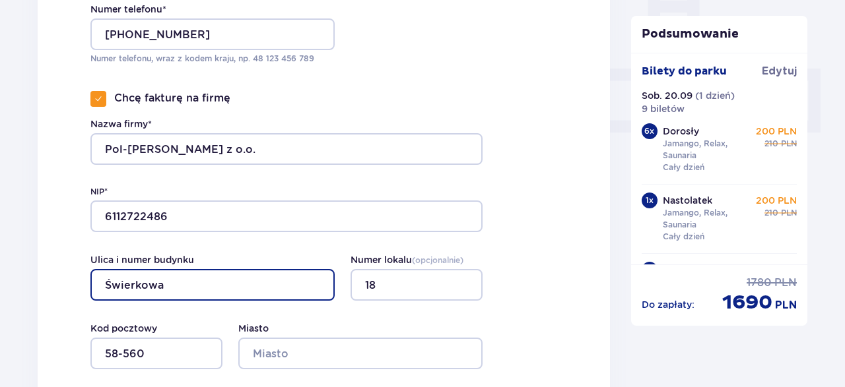
click at [234, 286] on input "Świerkowa" at bounding box center [212, 285] width 244 height 32
type input "Ś"
drag, startPoint x: 114, startPoint y: 286, endPoint x: 108, endPoint y: 290, distance: 7.1
click at [111, 289] on input "rumiankowa" at bounding box center [212, 285] width 244 height 32
click at [108, 290] on input "rumiankowa" at bounding box center [212, 285] width 244 height 32
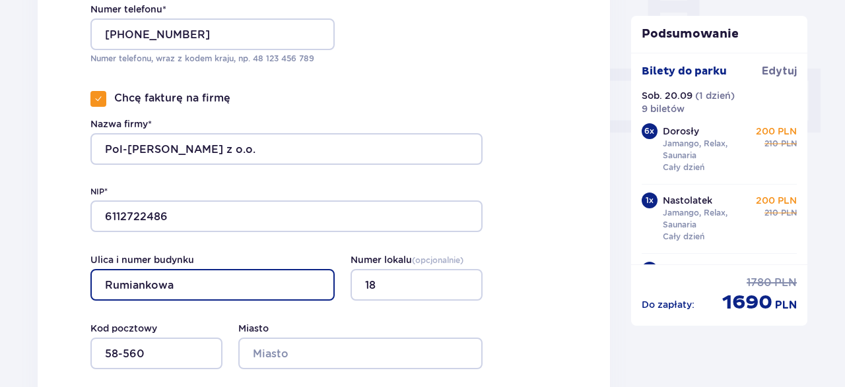
type input "Rumiankowa"
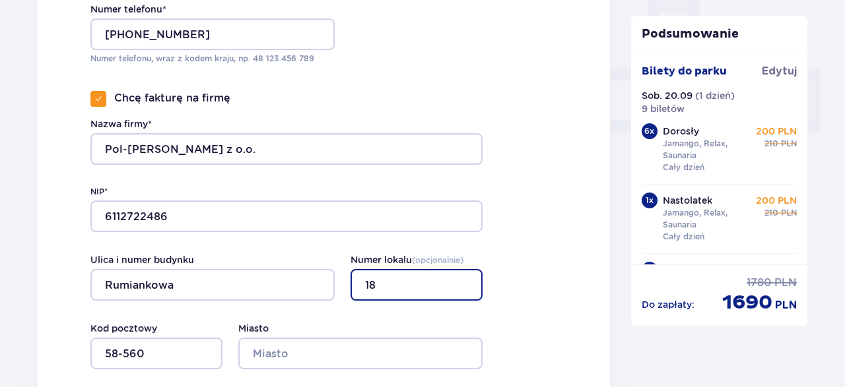
click at [379, 277] on input "18" at bounding box center [416, 285] width 132 height 32
drag, startPoint x: 381, startPoint y: 283, endPoint x: 364, endPoint y: 290, distance: 18.4
click at [364, 290] on input "18" at bounding box center [416, 285] width 132 height 32
type input "1"
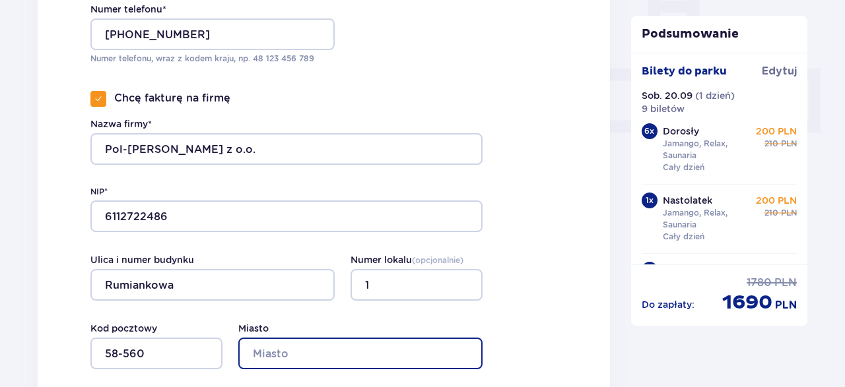
click at [279, 348] on input "Miasto" at bounding box center [360, 354] width 244 height 32
type input "j"
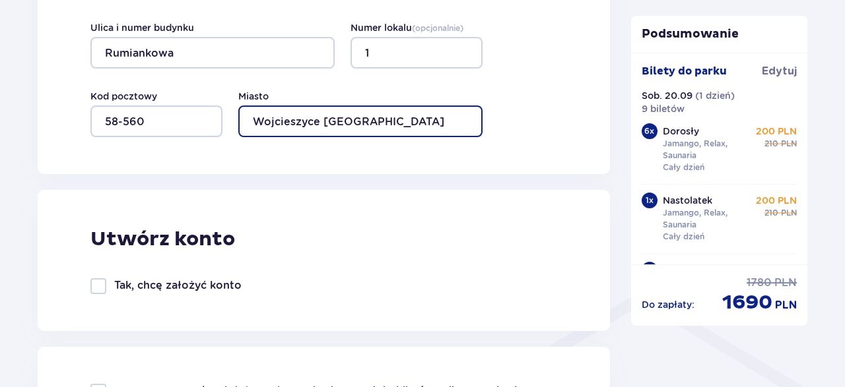
scroll to position [892, 0]
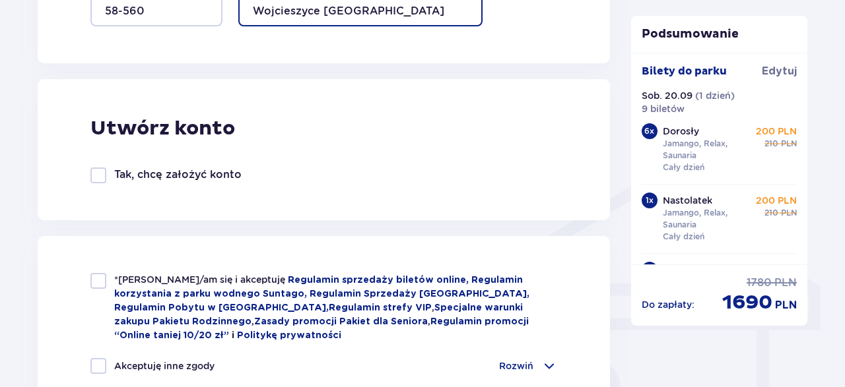
type input "Wojcieszyce Jelenia Góra"
click at [104, 178] on div at bounding box center [98, 176] width 16 height 16
checkbox input "true"
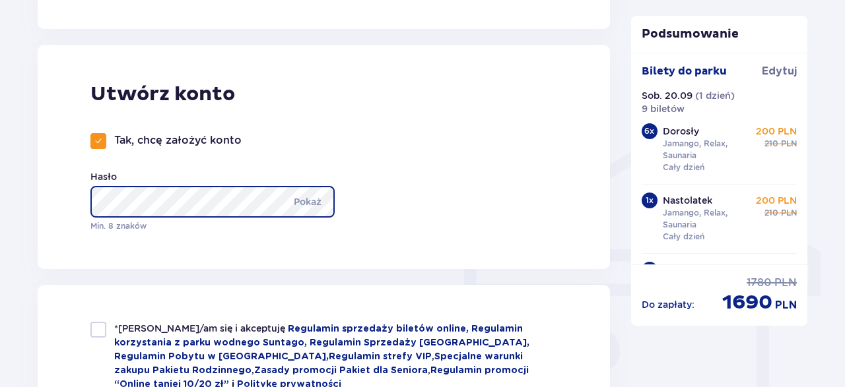
scroll to position [961, 0]
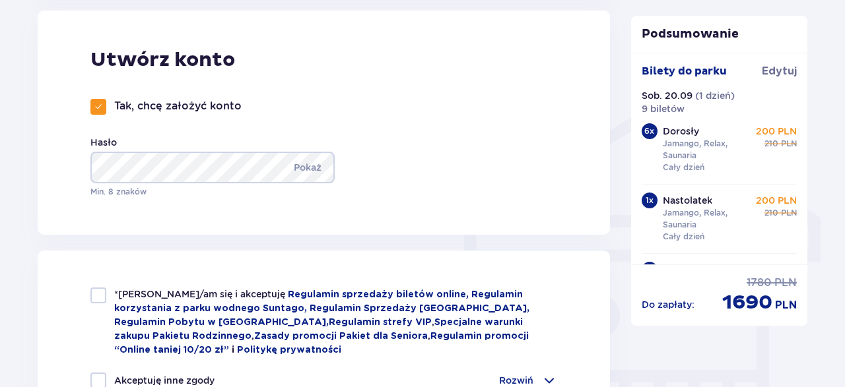
click at [104, 295] on div at bounding box center [98, 296] width 16 height 16
checkbox input "true"
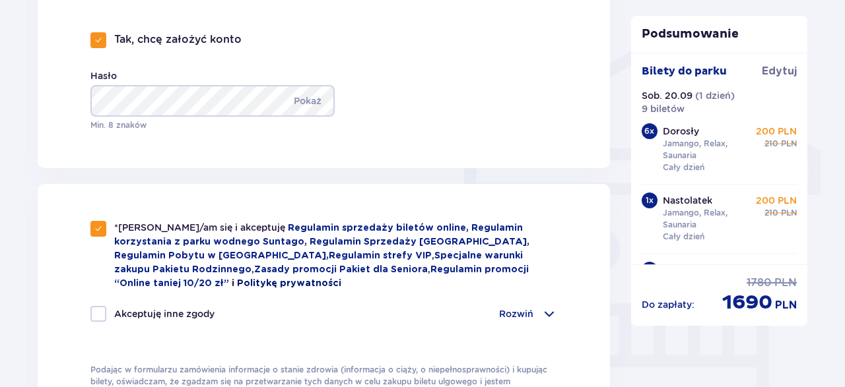
scroll to position [1030, 0]
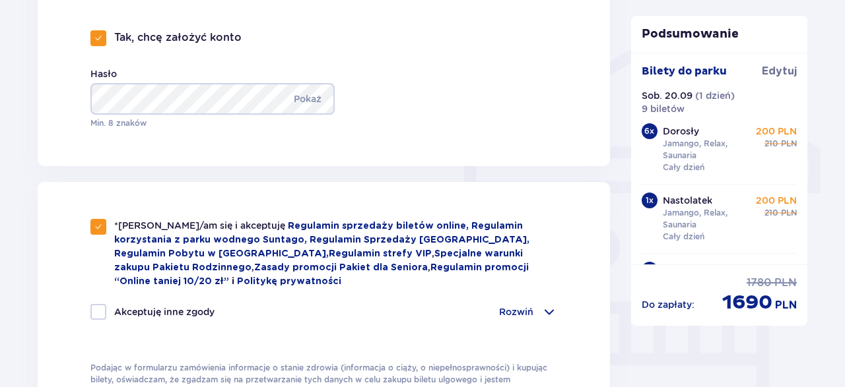
click at [104, 314] on div at bounding box center [98, 312] width 16 height 16
checkbox input "true"
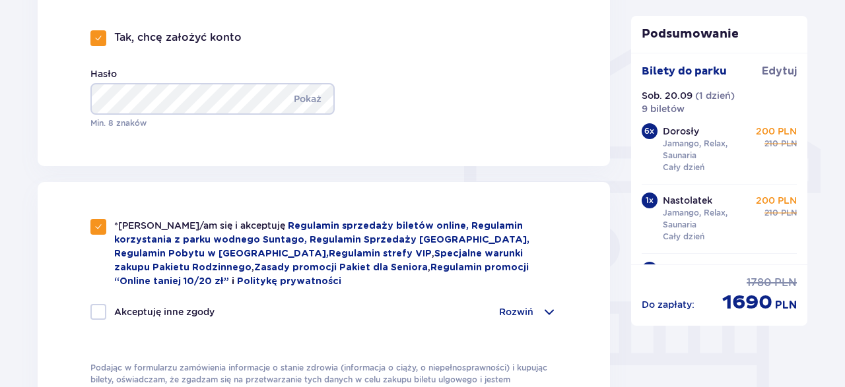
checkbox input "true"
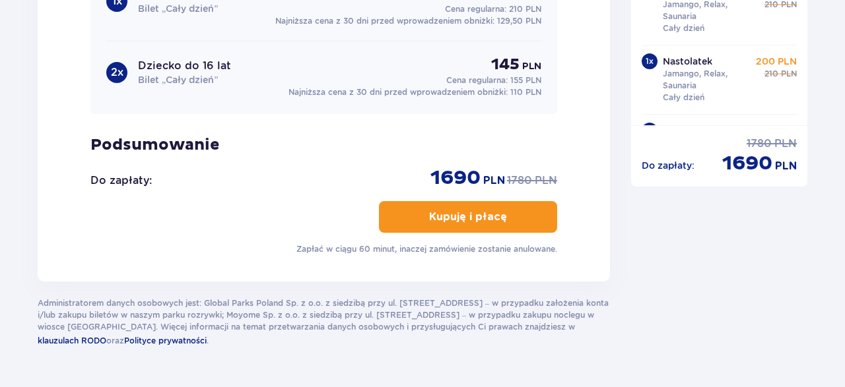
scroll to position [1785, 0]
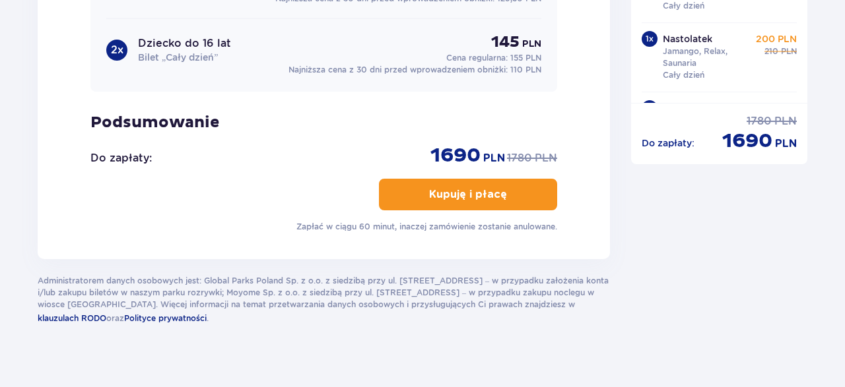
click at [472, 195] on p "Kupuję i płacę" at bounding box center [468, 194] width 78 height 15
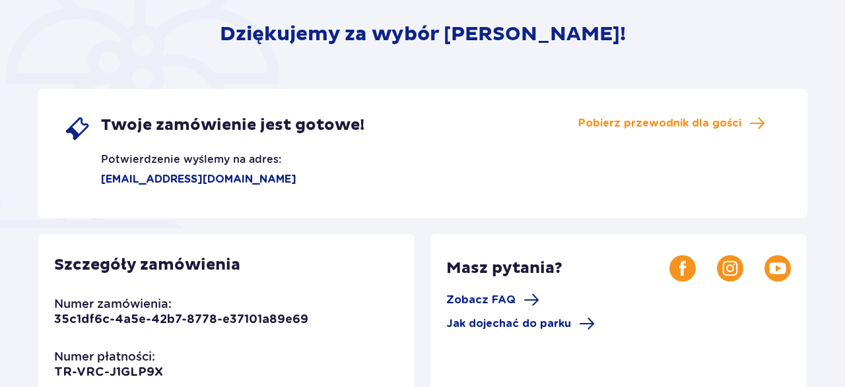
scroll to position [123, 0]
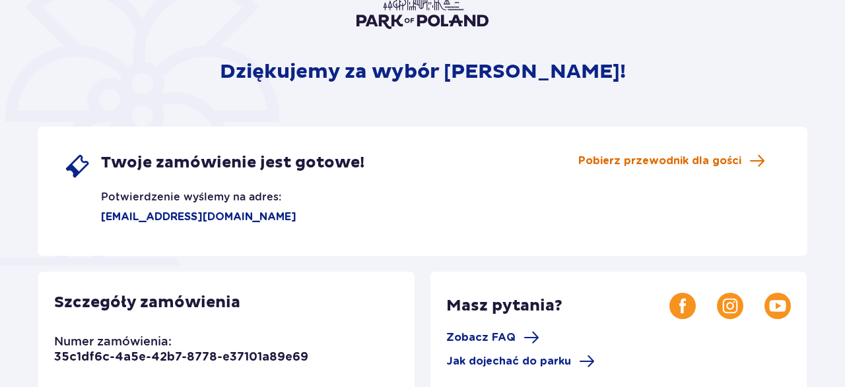
click at [629, 159] on span "Pobierz przewodnik dla gości" at bounding box center [659, 161] width 163 height 15
